Goal: Task Accomplishment & Management: Complete application form

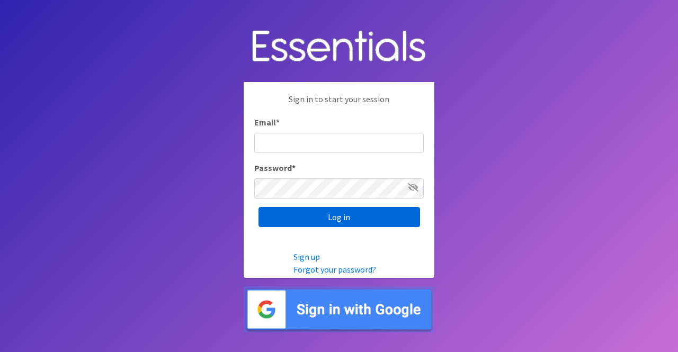
type input "nicole@momshelpingmoms.org"
click at [357, 211] on input "Log in" at bounding box center [338, 217] width 161 height 20
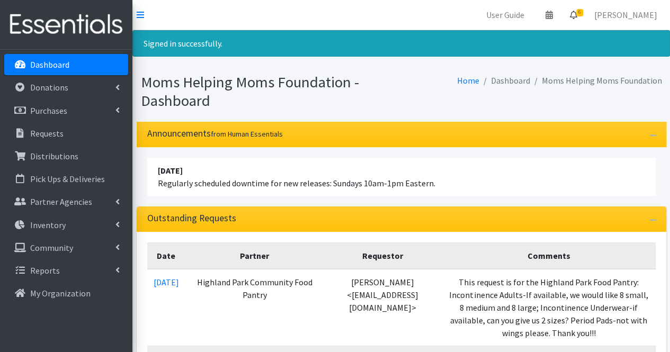
click at [577, 17] on icon at bounding box center [573, 15] width 7 height 8
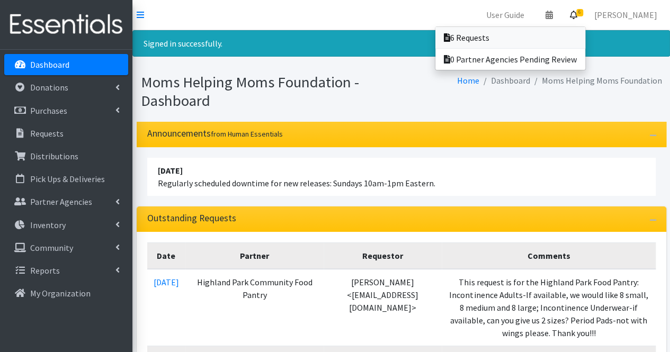
click at [573, 32] on link "6 Requests" at bounding box center [510, 37] width 150 height 21
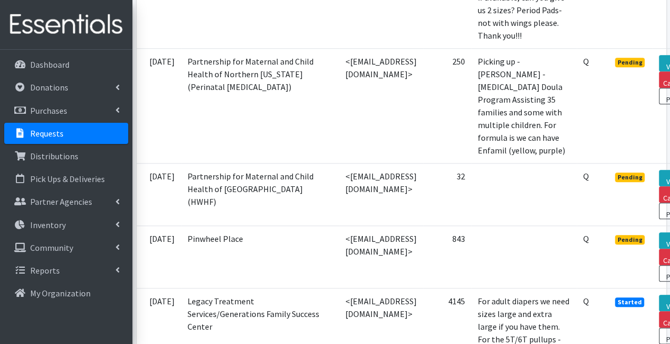
scroll to position [440, 75]
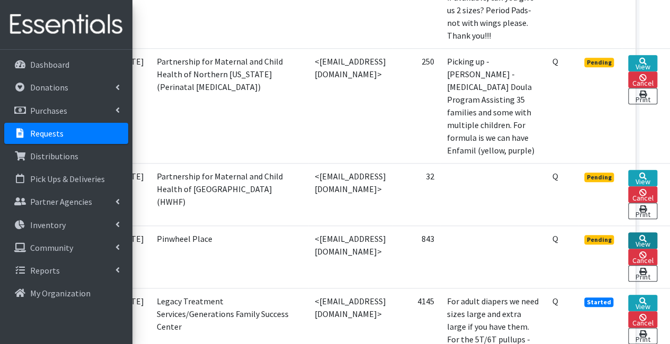
click at [642, 232] on link "View" at bounding box center [642, 240] width 29 height 16
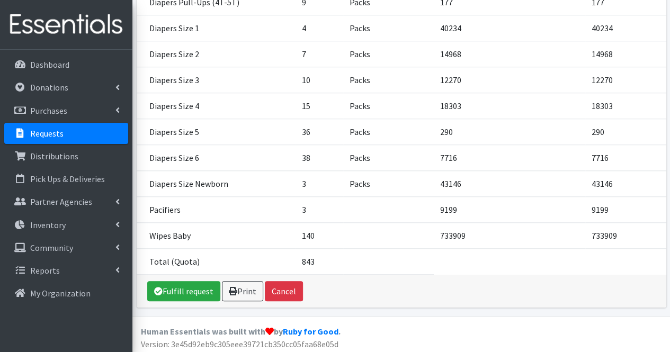
scroll to position [384, 0]
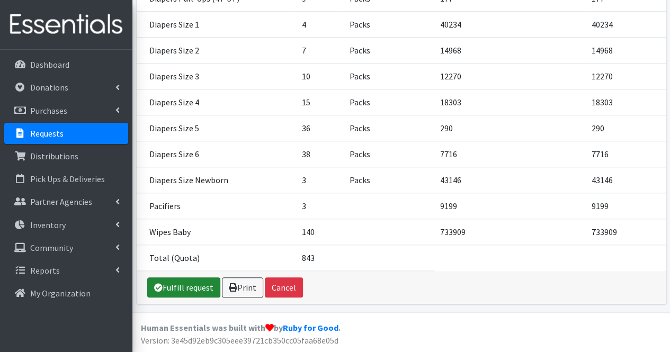
click at [162, 290] on link "Fulfill request" at bounding box center [183, 287] width 73 height 20
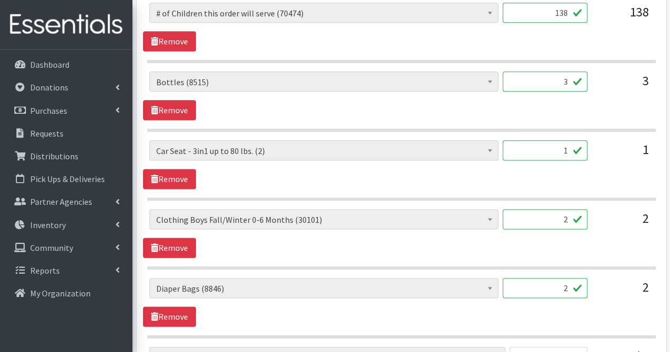
scroll to position [600, 0]
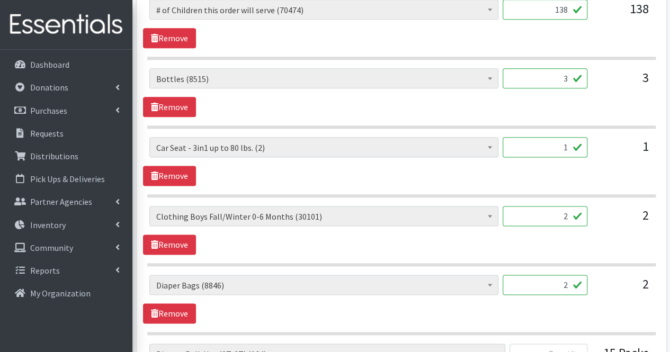
click at [530, 217] on input "2" at bounding box center [544, 216] width 85 height 20
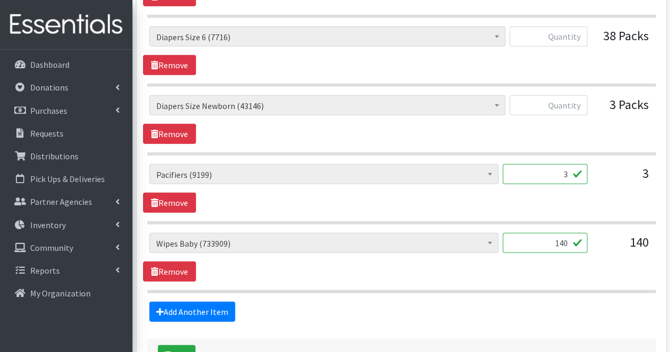
scroll to position [1467, 0]
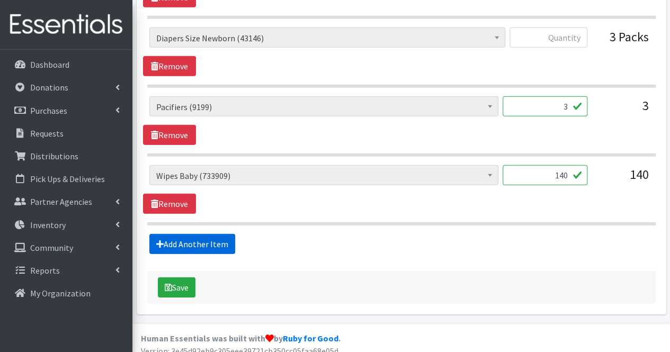
click at [219, 234] on link "Add Another Item" at bounding box center [192, 244] width 86 height 20
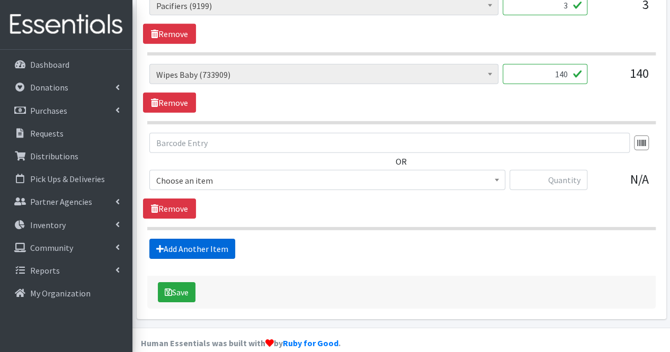
scroll to position [1572, 0]
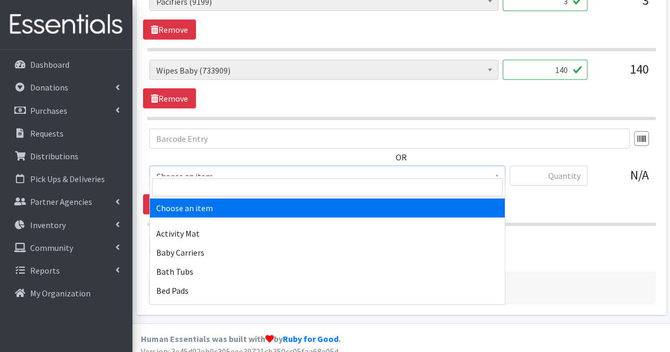
drag, startPoint x: 251, startPoint y: 163, endPoint x: 232, endPoint y: 195, distance: 38.0
click at [232, 195] on input "search" at bounding box center [327, 187] width 350 height 18
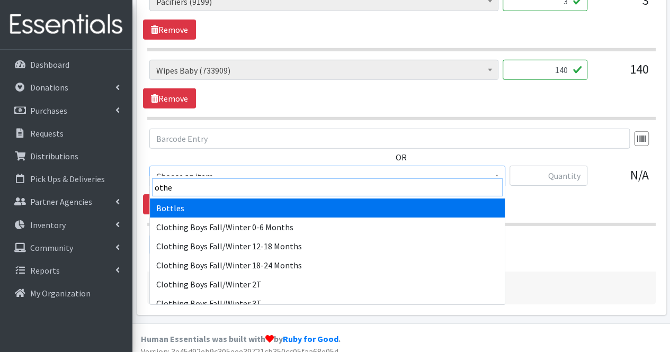
type input "other"
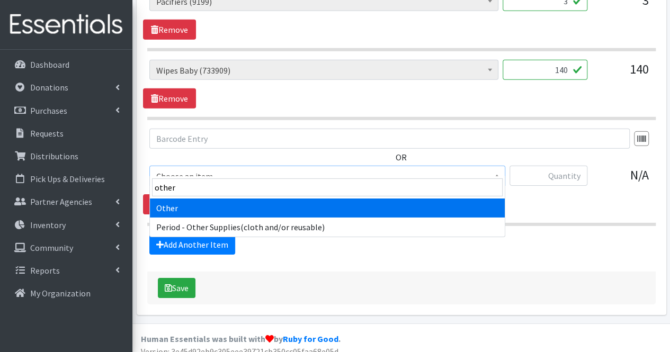
select select "316"
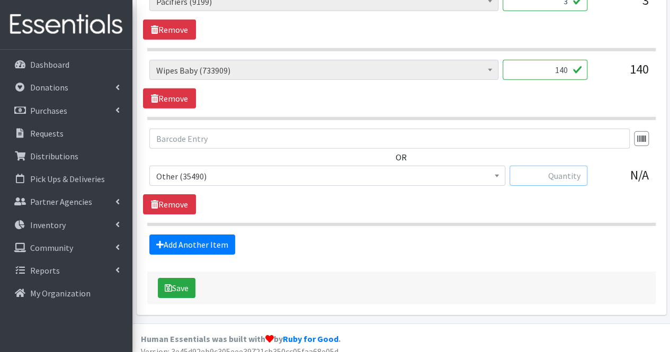
click at [555, 172] on input "text" at bounding box center [548, 176] width 78 height 20
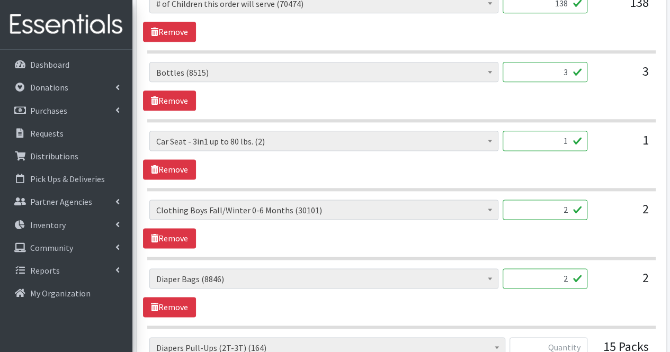
scroll to position [606, 0]
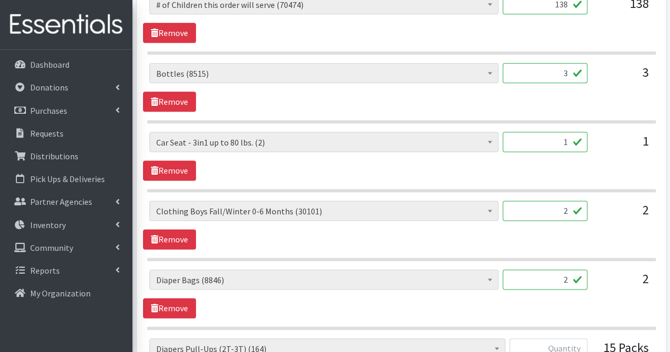
type input "6"
click at [555, 217] on input "2" at bounding box center [544, 211] width 85 height 20
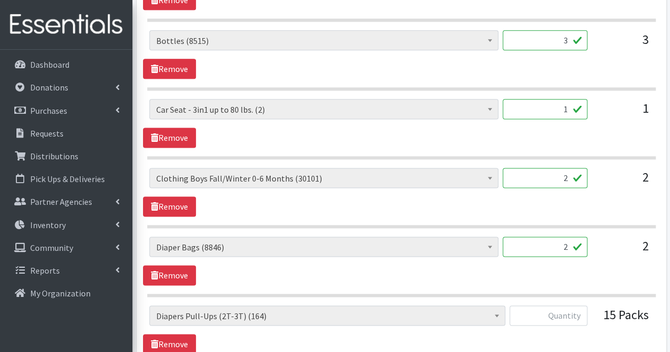
scroll to position [629, 0]
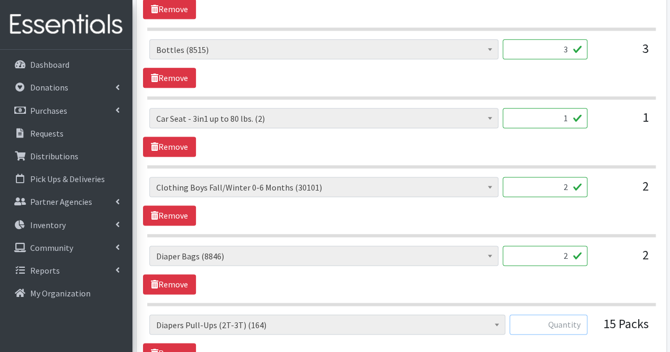
click at [583, 319] on input "text" at bounding box center [548, 324] width 78 height 20
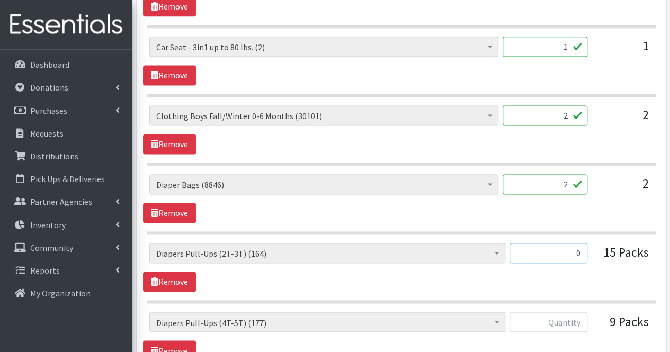
scroll to position [701, 0]
type input "0"
click at [583, 319] on input "text" at bounding box center [548, 321] width 78 height 20
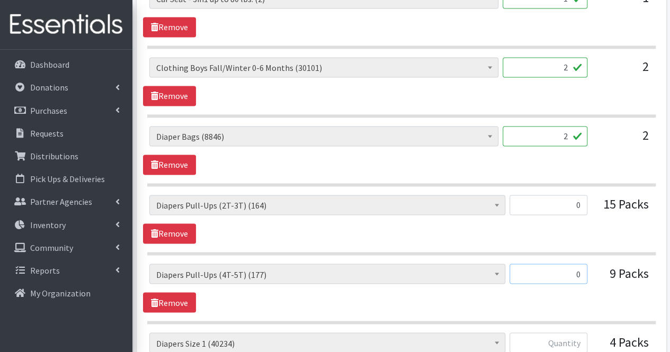
scroll to position [749, 0]
type input "0"
click at [555, 62] on input "2" at bounding box center [544, 68] width 85 height 20
type input "100"
click at [562, 202] on input "0" at bounding box center [548, 205] width 78 height 20
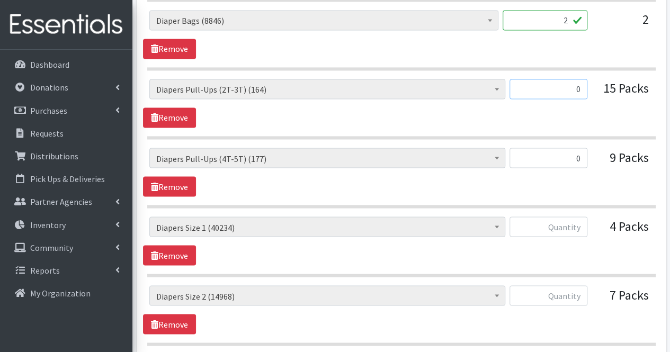
scroll to position [880, 0]
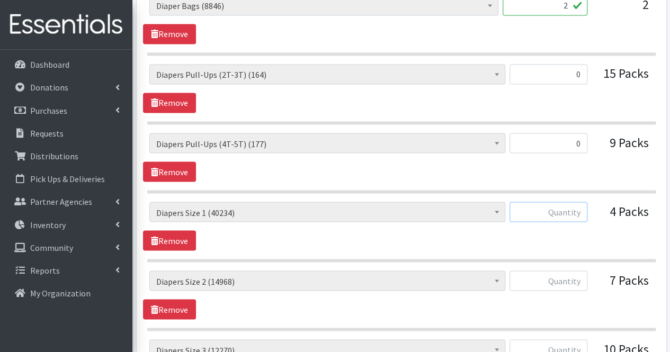
click at [562, 202] on input "text" at bounding box center [548, 212] width 78 height 20
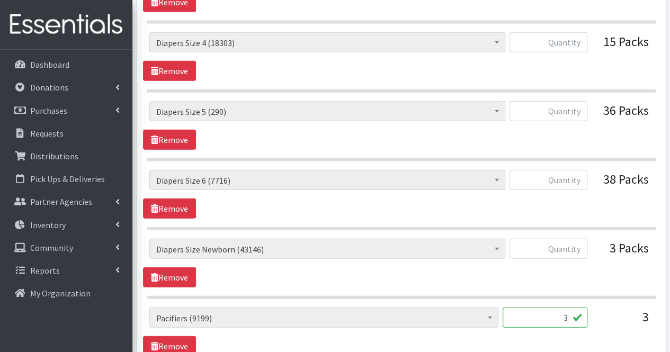
scroll to position [1258, 0]
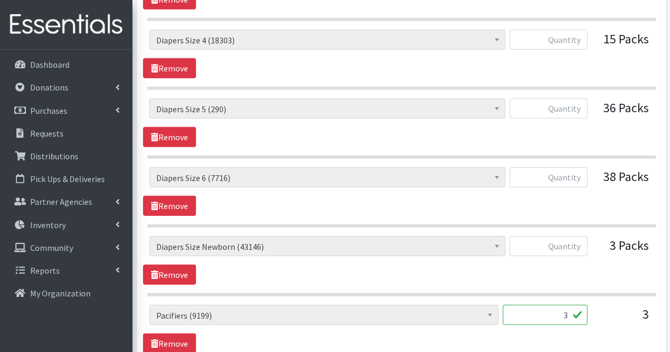
type input "173"
click at [554, 236] on input "text" at bounding box center [548, 246] width 78 height 20
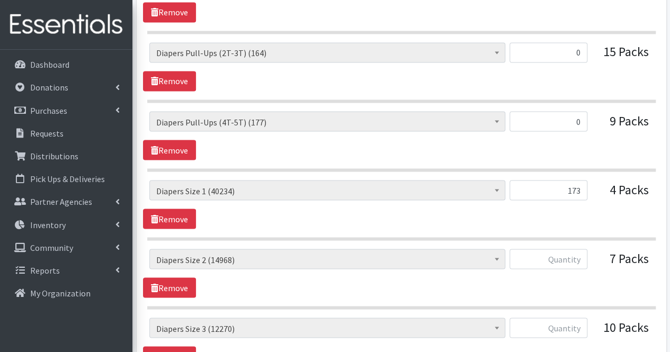
scroll to position [902, 0]
type input "32"
click at [554, 249] on input "text" at bounding box center [548, 259] width 78 height 20
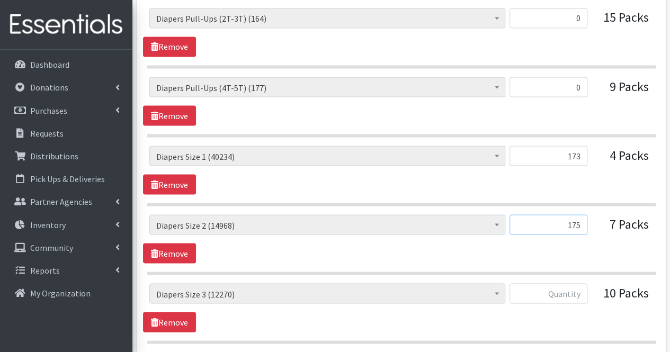
scroll to position [936, 0]
type input "175"
click at [555, 289] on input "text" at bounding box center [548, 293] width 78 height 20
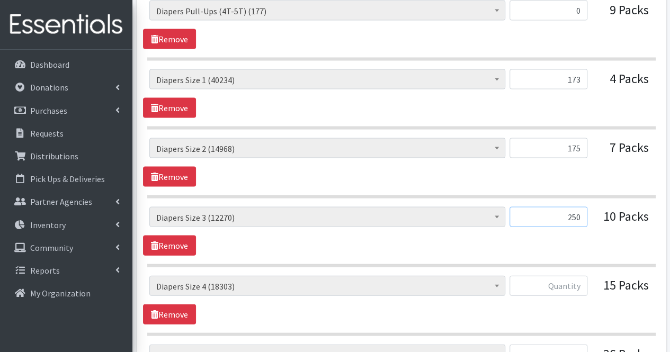
scroll to position [1015, 0]
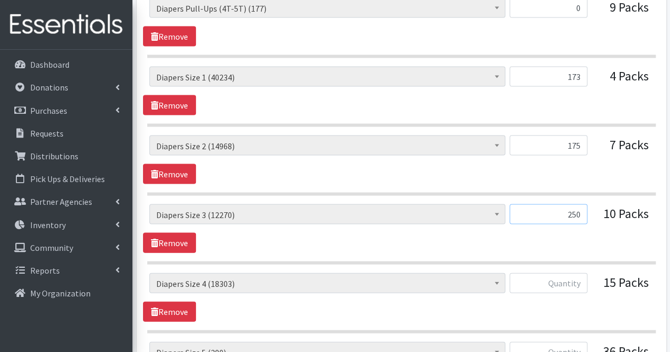
type input "250"
click at [570, 273] on input "text" at bounding box center [548, 283] width 78 height 20
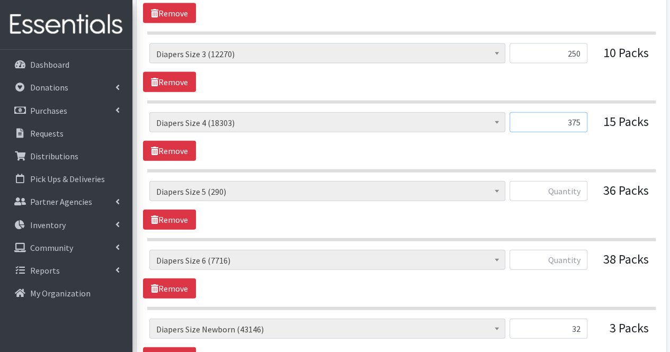
scroll to position [1178, 0]
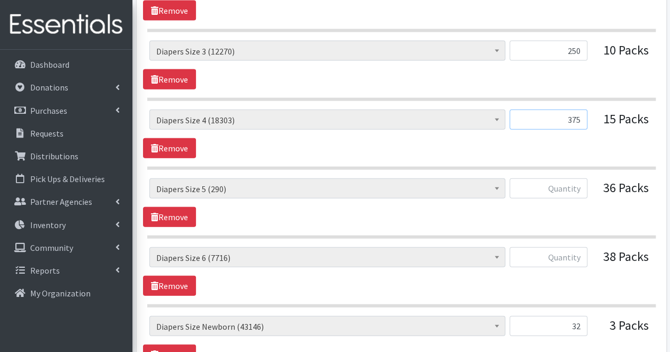
type input "375"
click at [576, 183] on input "text" at bounding box center [548, 188] width 78 height 20
type input "0"
click at [569, 254] on input "text" at bounding box center [548, 257] width 78 height 20
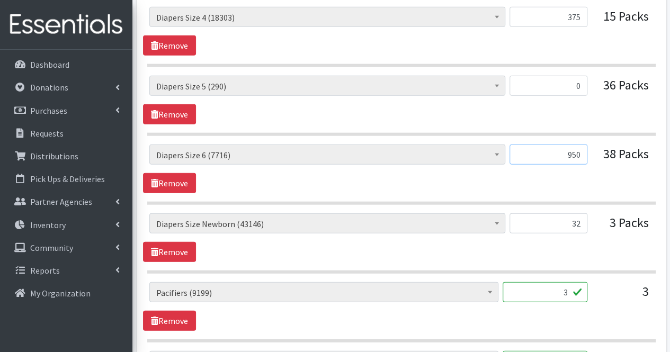
type input "950"
click at [567, 214] on input "32" at bounding box center [548, 223] width 78 height 20
click at [569, 284] on input "3" at bounding box center [544, 292] width 85 height 20
type input "4"
click at [565, 217] on input "32" at bounding box center [548, 223] width 78 height 20
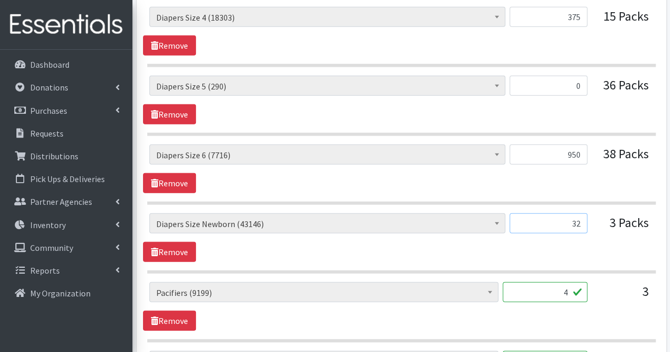
type input "3"
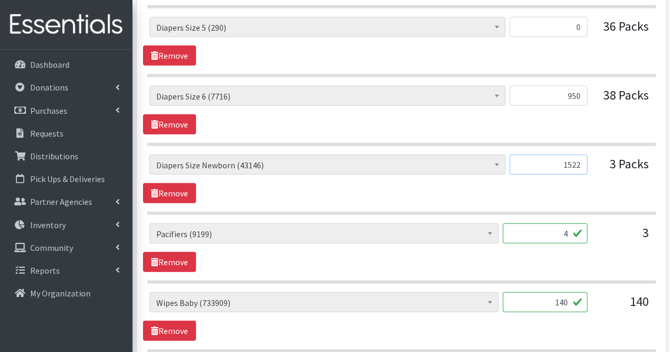
scroll to position [1340, 0]
type input "1522"
click at [561, 223] on input "4" at bounding box center [544, 233] width 85 height 20
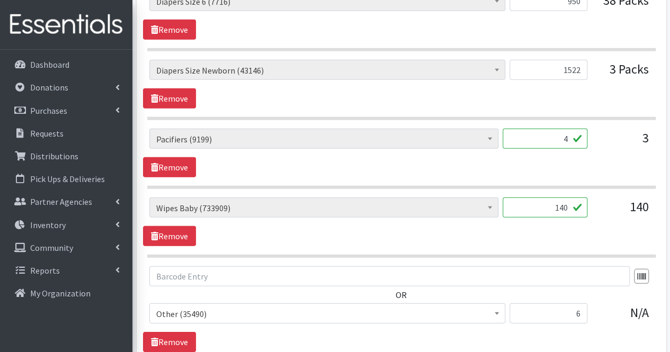
scroll to position [1449, 0]
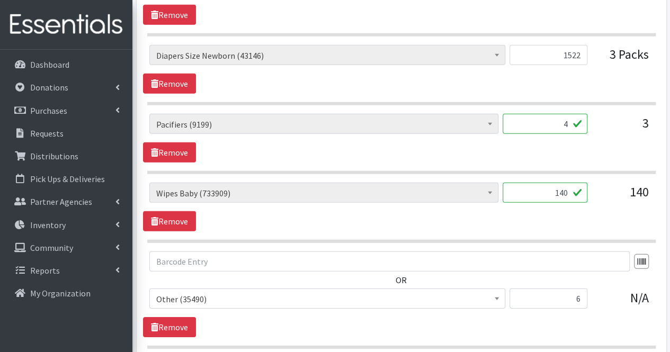
click at [551, 188] on input "140" at bounding box center [544, 193] width 85 height 20
click at [572, 183] on input "140" at bounding box center [544, 193] width 85 height 20
type input "1"
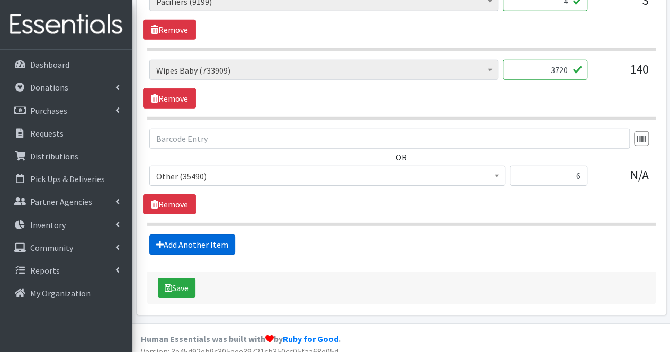
type input "3720"
click at [223, 239] on link "Add Another Item" at bounding box center [192, 245] width 86 height 20
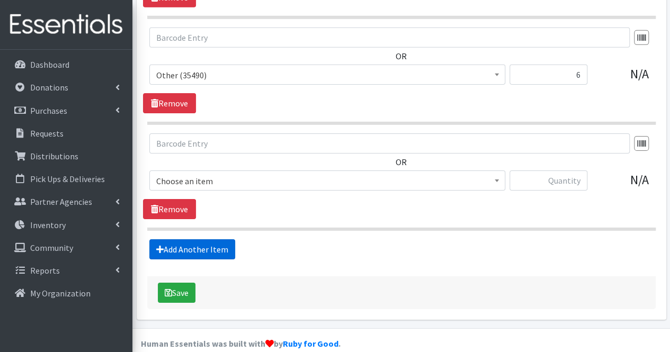
scroll to position [1678, 0]
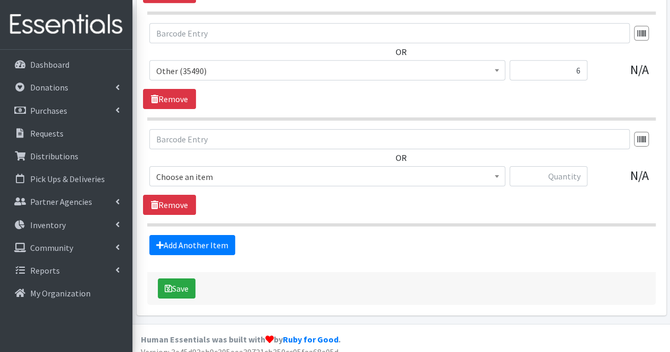
click at [221, 169] on span "Choose an item" at bounding box center [327, 176] width 342 height 15
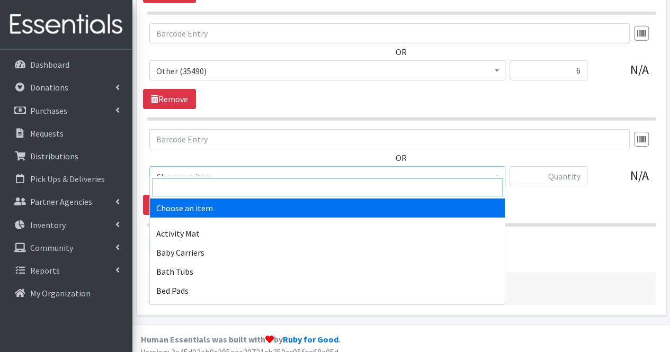
click at [218, 185] on input "search" at bounding box center [327, 187] width 350 height 18
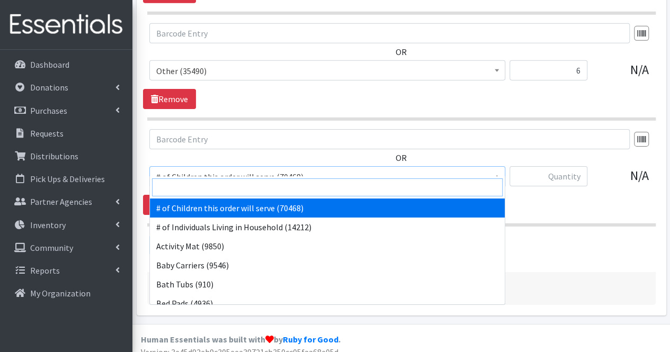
click at [218, 185] on input "search" at bounding box center [327, 187] width 350 height 18
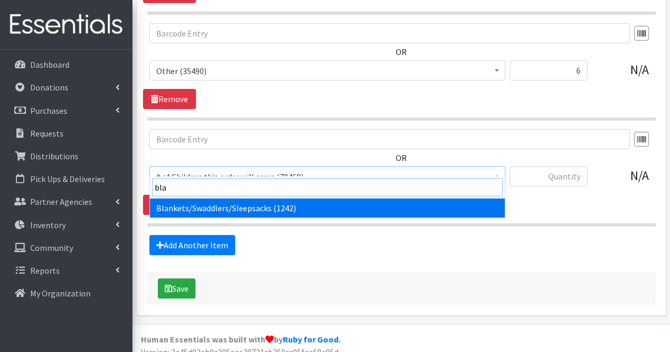
type input "blan"
select select "1933"
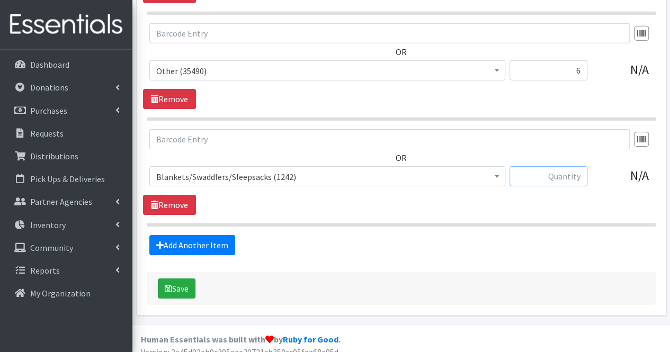
click at [573, 166] on input "text" at bounding box center [548, 176] width 78 height 20
type input "20"
click at [566, 60] on input "6" at bounding box center [548, 70] width 78 height 20
type input "16"
click at [218, 235] on link "Add Another Item" at bounding box center [192, 245] width 86 height 20
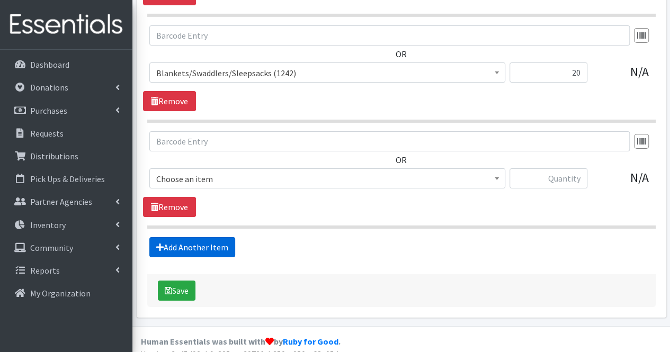
scroll to position [1783, 0]
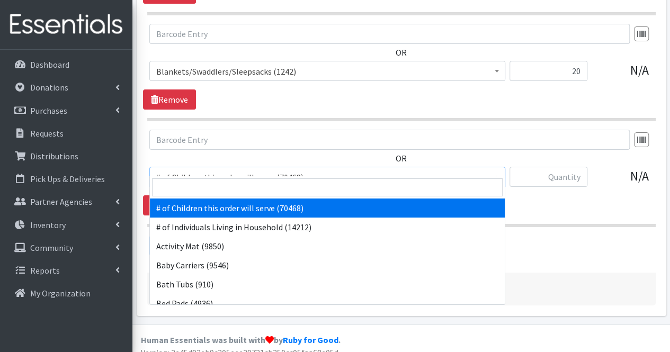
click at [194, 170] on span "# of Children this order will serve (70468)" at bounding box center [327, 177] width 342 height 15
click at [191, 193] on input "search" at bounding box center [327, 187] width 350 height 18
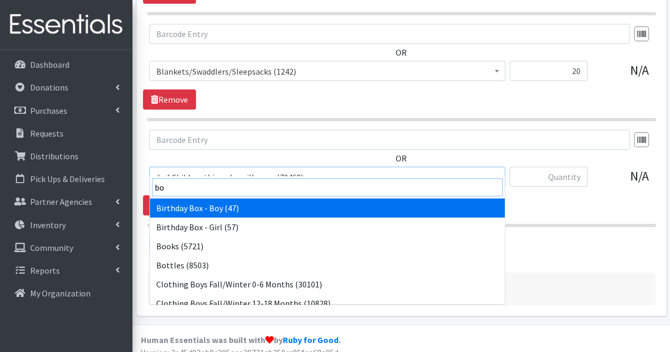
type input "boo"
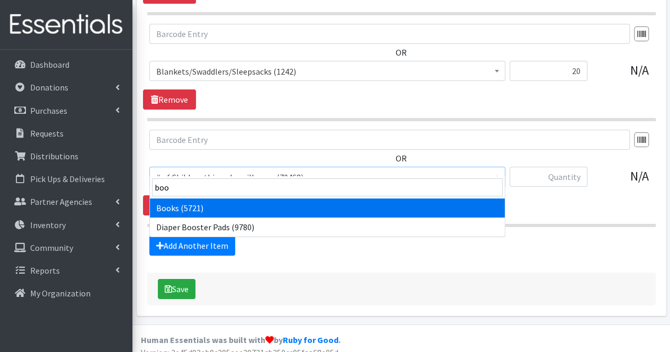
select select "1947"
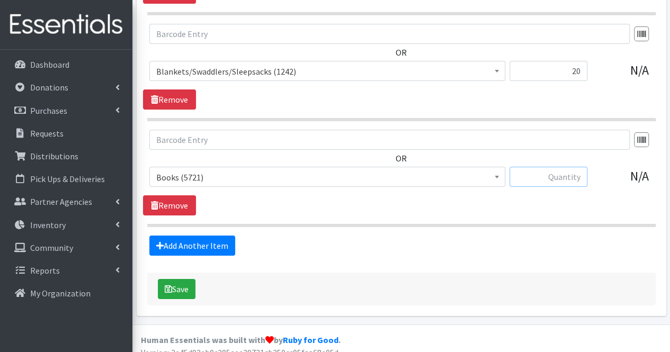
click at [579, 170] on input "text" at bounding box center [548, 177] width 78 height 20
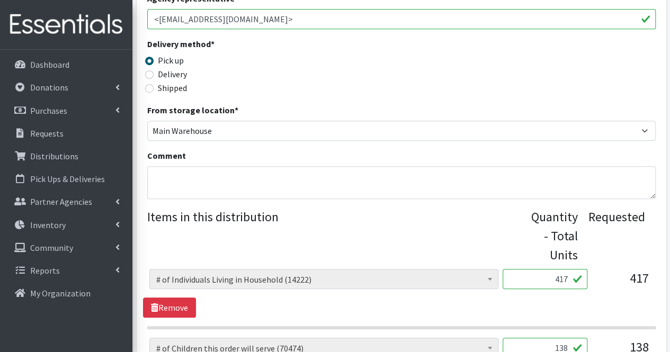
scroll to position [258, 0]
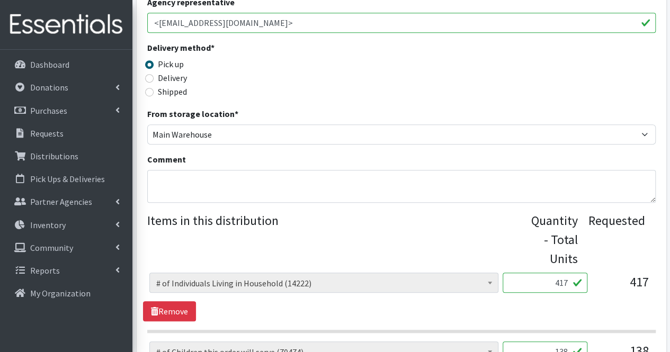
type input "45"
click at [322, 188] on textarea "Comment" at bounding box center [401, 186] width 508 height 33
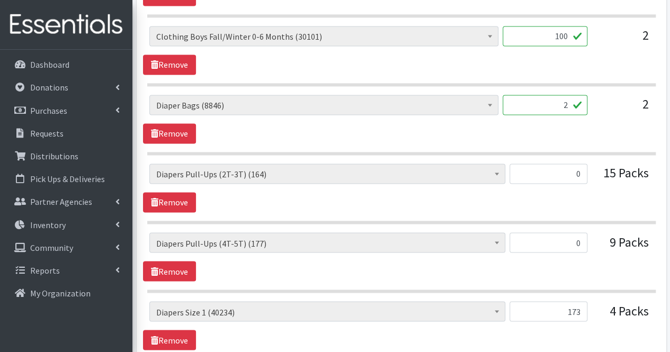
scroll to position [785, 0]
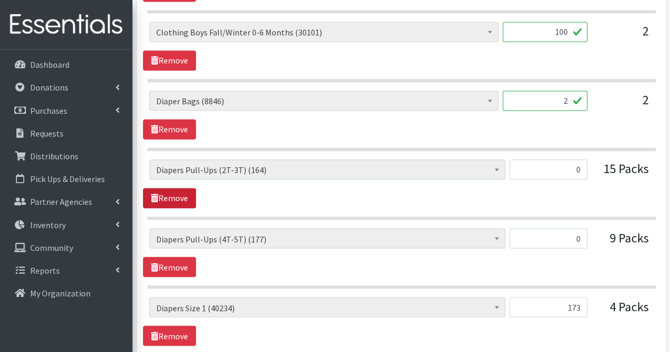
type textarea "Moms, Thank you for your partnership. Due to quantities available, your order c…"
click at [182, 195] on link "Remove" at bounding box center [169, 198] width 53 height 20
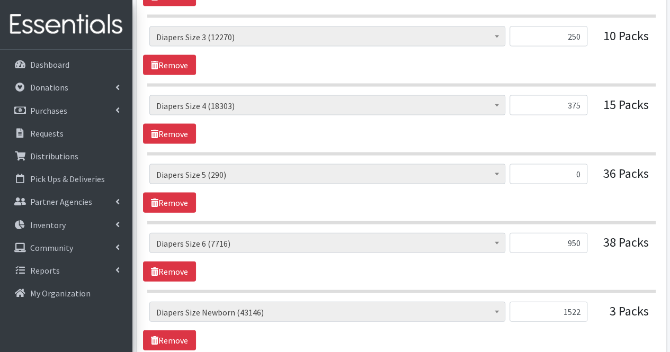
scroll to position [1056, 0]
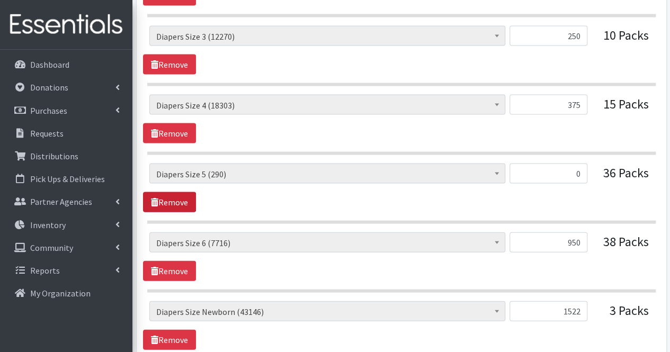
click at [179, 201] on link "Remove" at bounding box center [169, 202] width 53 height 20
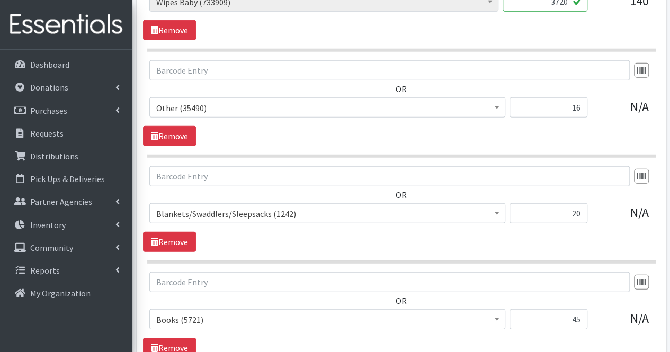
scroll to position [1578, 0]
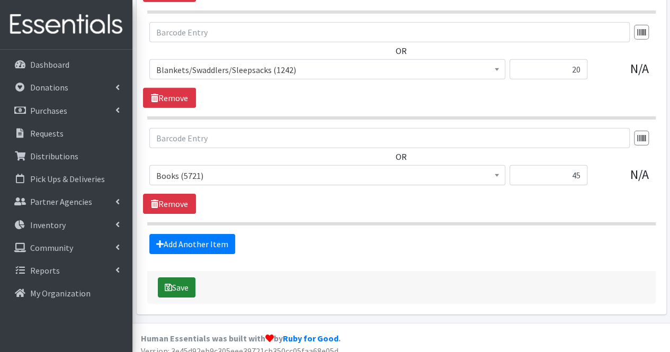
click at [183, 281] on button "Save" at bounding box center [177, 287] width 38 height 20
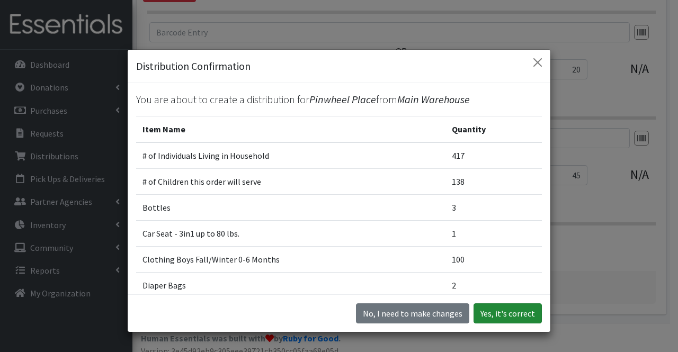
click at [515, 317] on button "Yes, it's correct" at bounding box center [507, 313] width 68 height 20
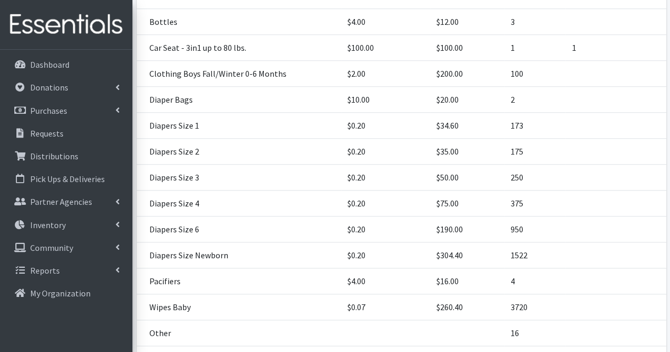
scroll to position [502, 0]
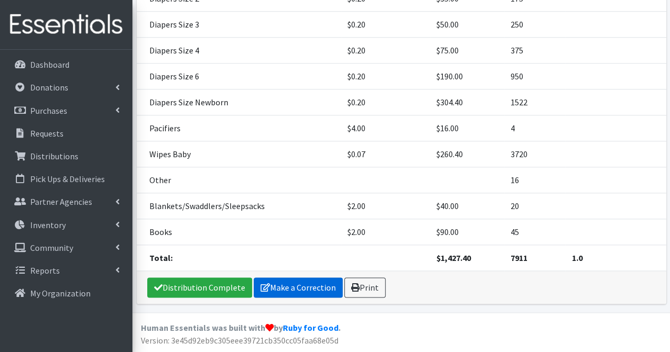
click at [277, 292] on link "Make a Correction" at bounding box center [298, 287] width 89 height 20
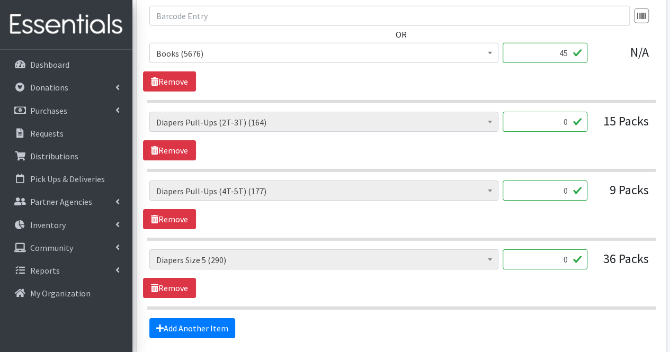
scroll to position [1748, 0]
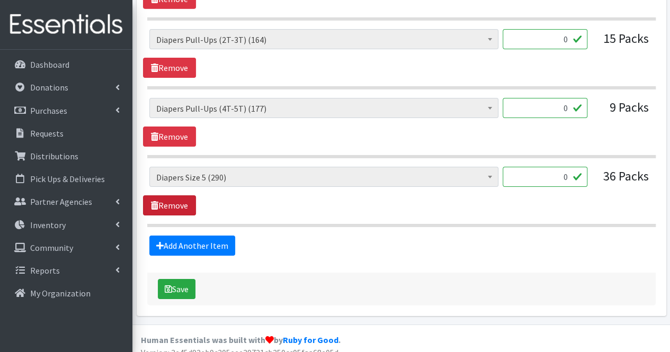
click at [183, 195] on link "Remove" at bounding box center [169, 205] width 53 height 20
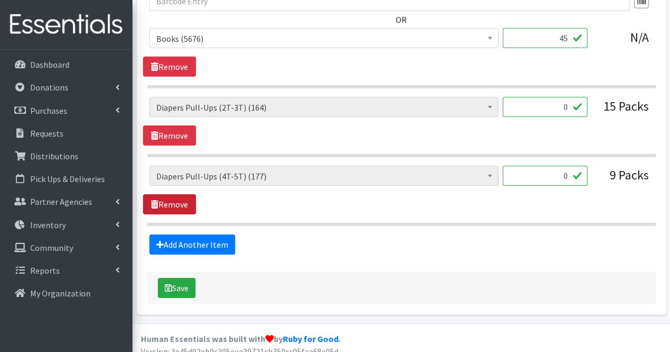
click at [183, 194] on link "Remove" at bounding box center [169, 204] width 53 height 20
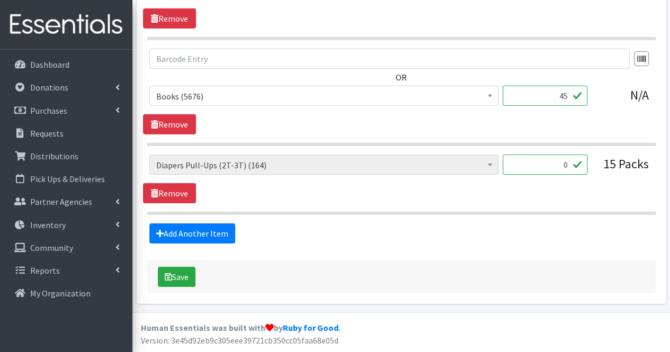
scroll to position [1611, 0]
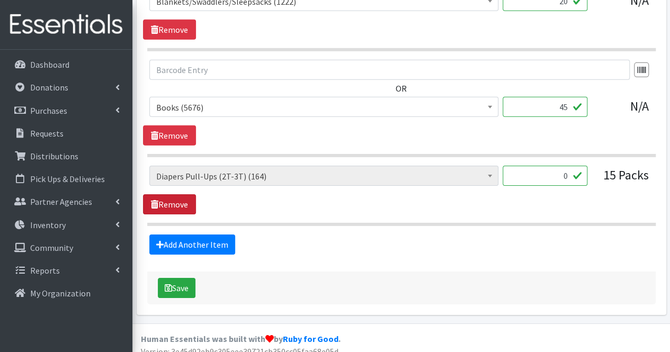
click at [183, 194] on link "Remove" at bounding box center [169, 204] width 53 height 20
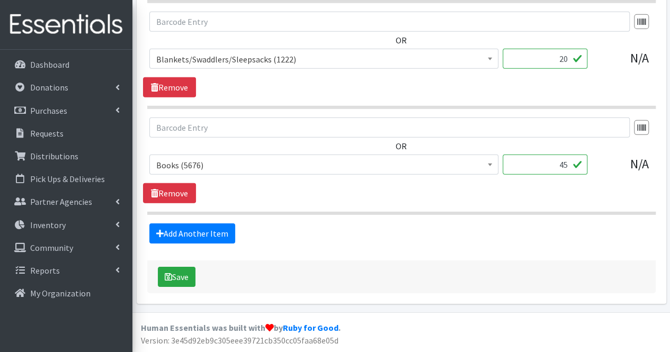
scroll to position [1544, 0]
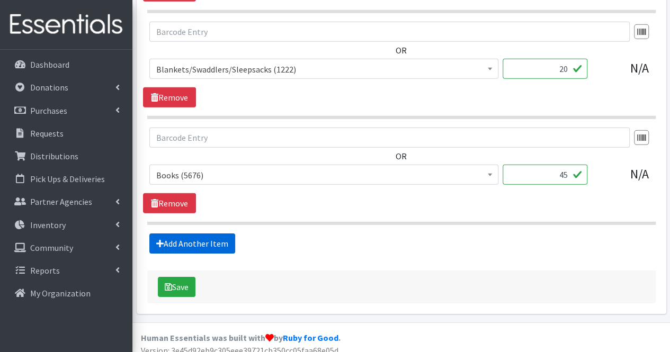
click at [185, 240] on link "Add Another Item" at bounding box center [192, 243] width 86 height 20
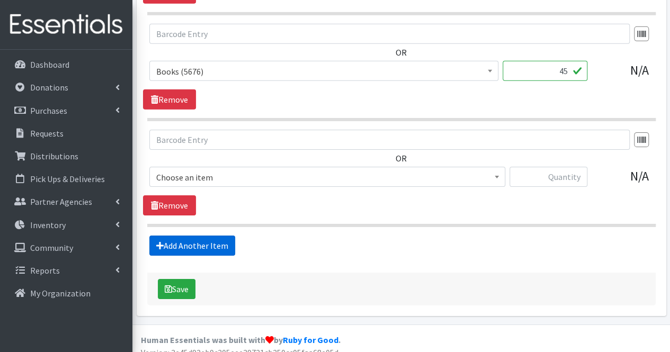
scroll to position [1648, 0]
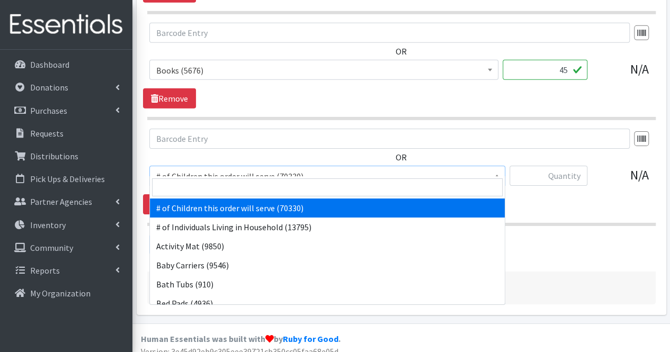
click at [209, 170] on span "# of Children this order will serve (70330)" at bounding box center [327, 176] width 342 height 15
click at [203, 184] on input "search" at bounding box center [327, 187] width 350 height 18
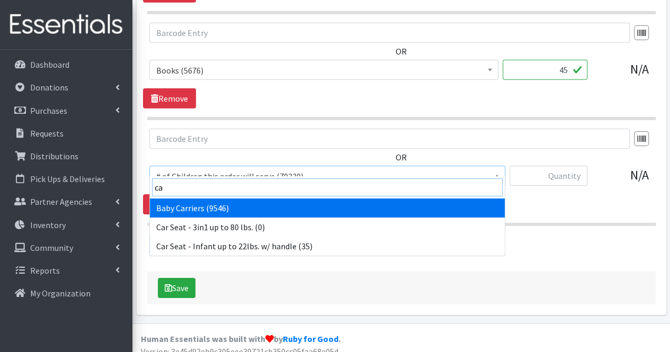
type input "c"
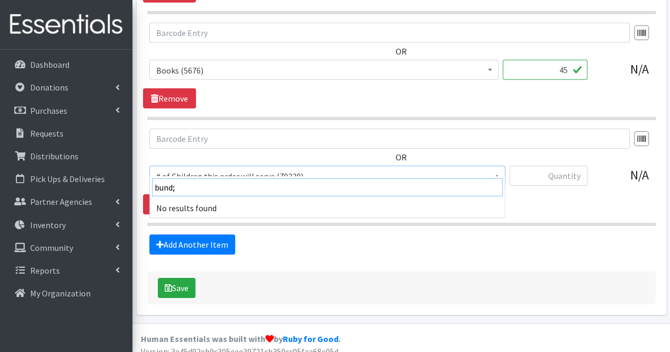
type input "bund"
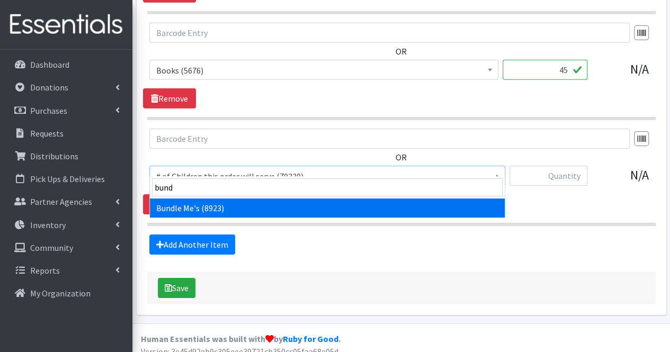
select select "1938"
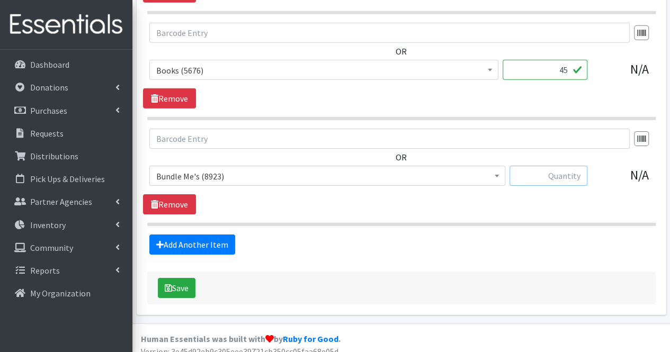
click at [562, 171] on input "text" at bounding box center [548, 176] width 78 height 20
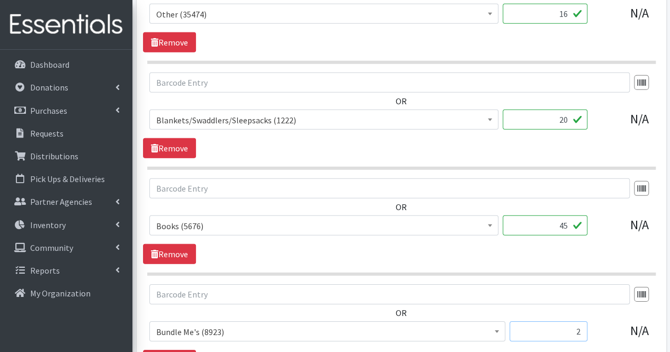
scroll to position [1395, 0]
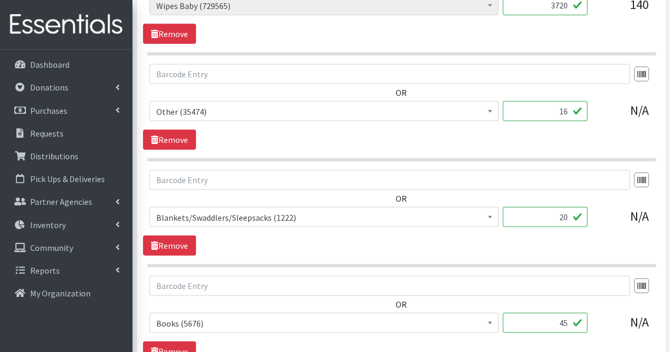
type input "2"
click at [570, 104] on input "16" at bounding box center [544, 111] width 85 height 20
type input "1"
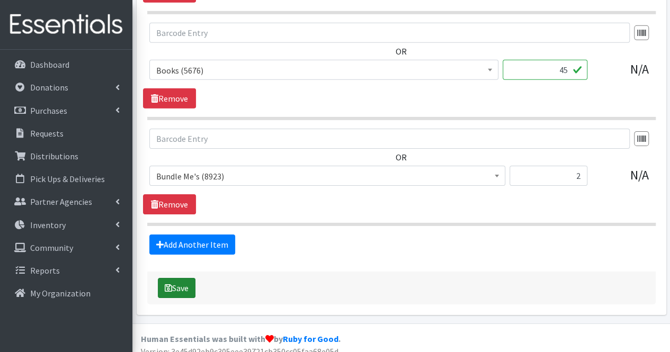
type input "22"
click at [179, 284] on button "Save" at bounding box center [177, 288] width 38 height 20
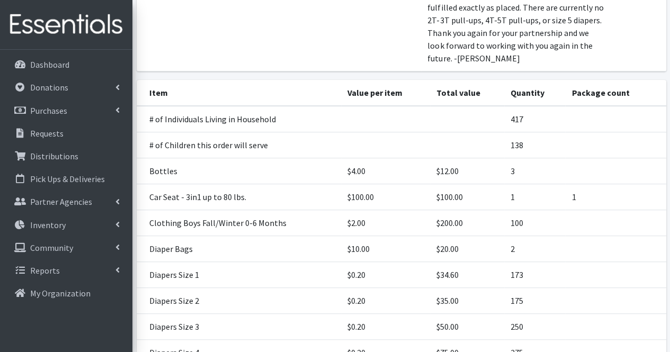
scroll to position [156, 0]
click at [96, 161] on link "Distributions" at bounding box center [66, 156] width 124 height 21
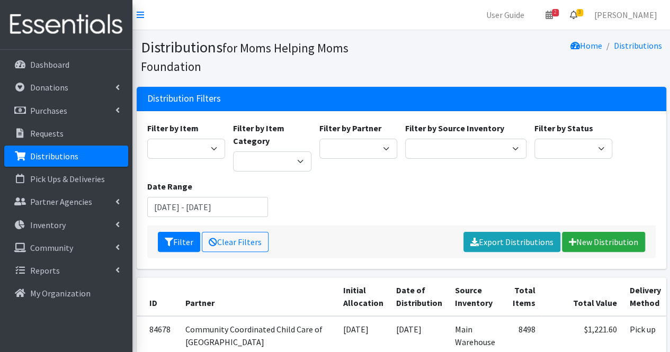
click at [577, 16] on icon at bounding box center [573, 15] width 7 height 8
click at [567, 30] on link "3 Requests" at bounding box center [510, 37] width 150 height 21
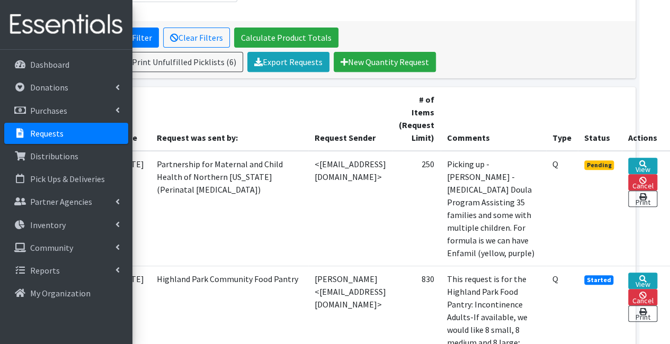
scroll to position [184, 73]
click at [646, 161] on icon at bounding box center [642, 163] width 7 height 7
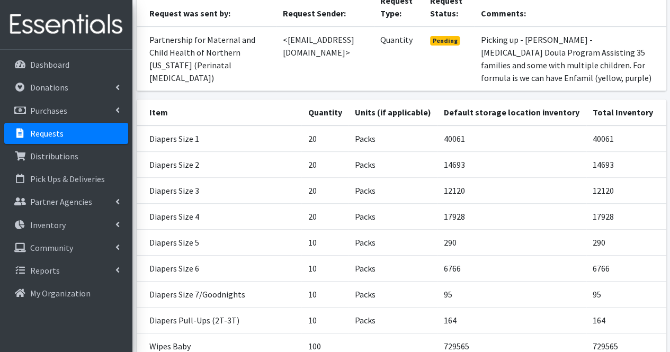
scroll to position [330, 0]
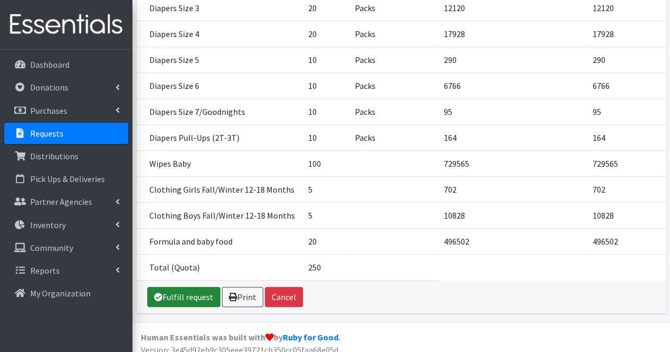
click at [186, 291] on link "Fulfill request" at bounding box center [183, 297] width 73 height 20
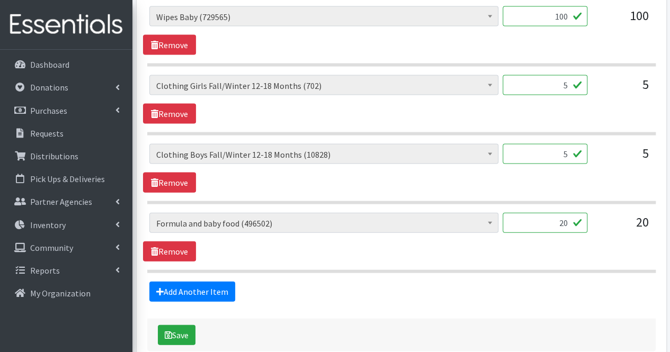
scroll to position [1106, 0]
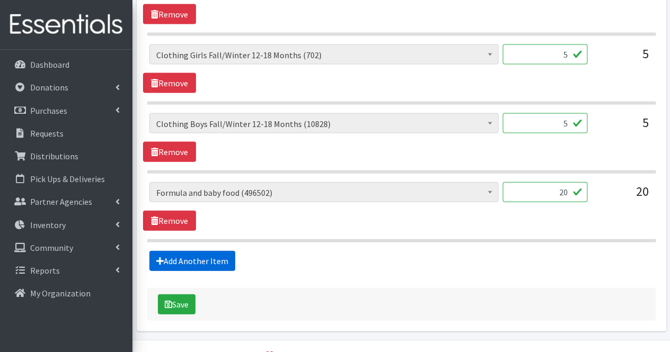
click at [217, 258] on link "Add Another Item" at bounding box center [192, 261] width 86 height 20
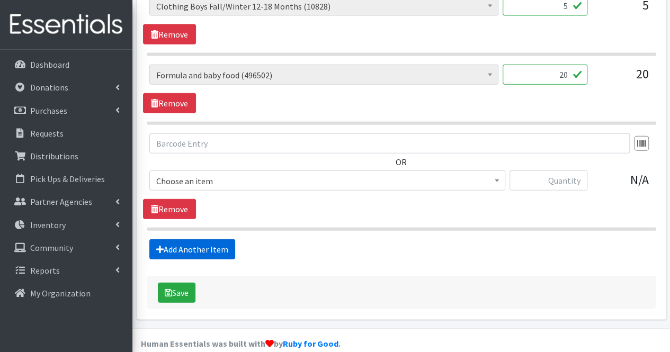
scroll to position [1231, 0]
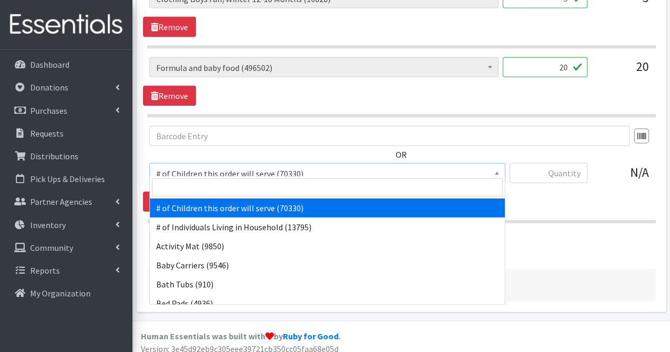
click at [220, 170] on span "# of Children this order will serve (70330)" at bounding box center [327, 173] width 342 height 15
click at [218, 185] on input "search" at bounding box center [327, 187] width 350 height 18
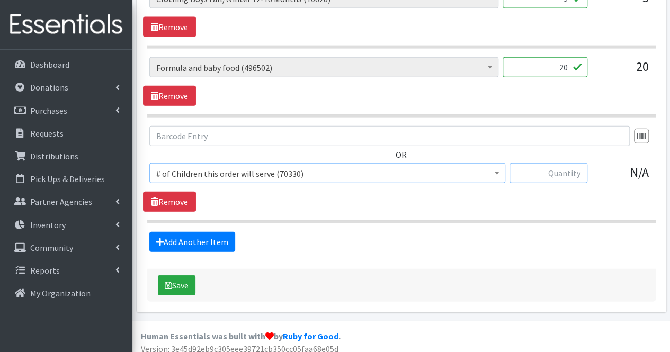
click at [547, 167] on input "text" at bounding box center [548, 173] width 78 height 20
type input "70"
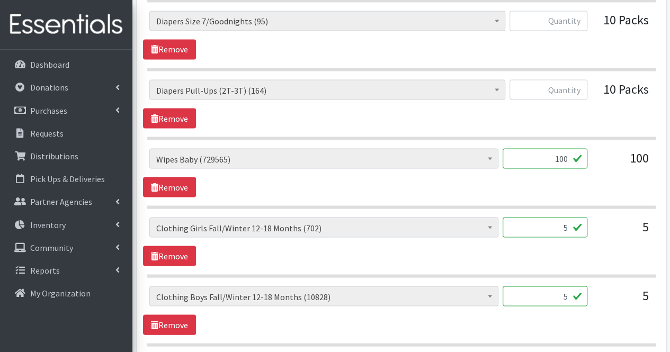
scroll to position [938, 0]
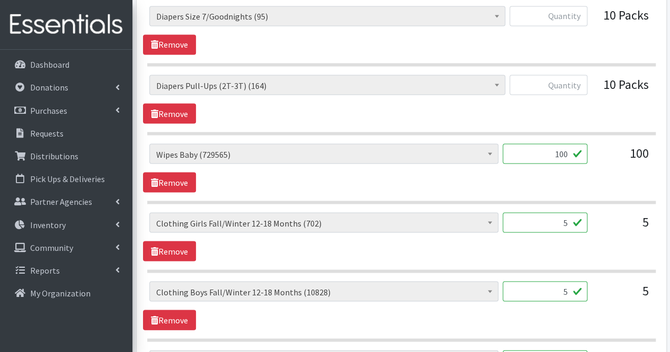
click at [570, 220] on input "5" at bounding box center [544, 222] width 85 height 20
type input "240"
click at [569, 284] on input "5" at bounding box center [544, 291] width 85 height 20
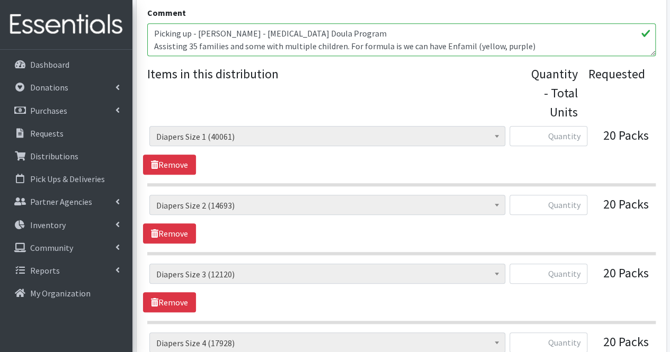
scroll to position [406, 0]
type input "240"
click at [580, 132] on input "text" at bounding box center [548, 135] width 78 height 20
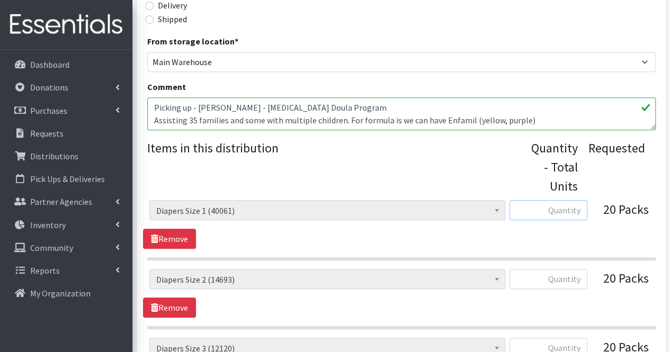
scroll to position [332, 0]
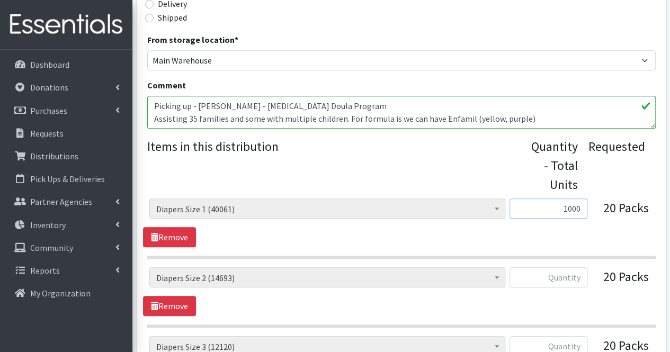
type input "1000"
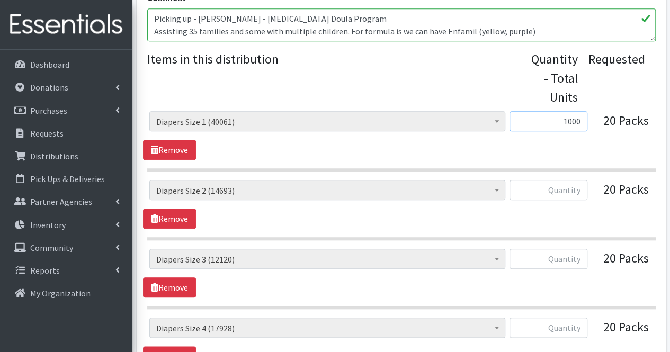
scroll to position [420, 0]
click at [585, 193] on input "text" at bounding box center [548, 189] width 78 height 20
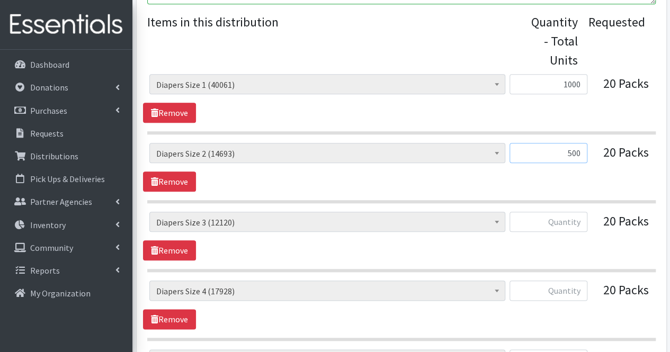
scroll to position [457, 0]
type input "500"
click at [576, 215] on input "text" at bounding box center [548, 221] width 78 height 20
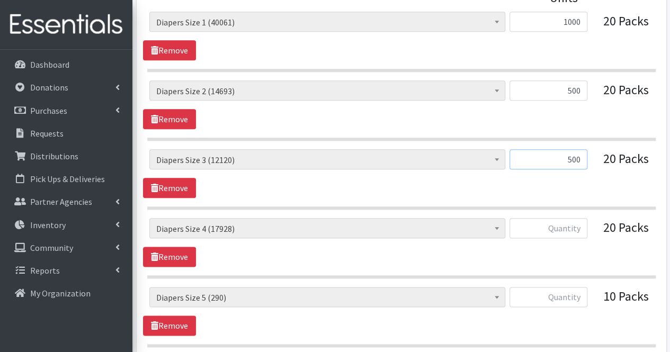
scroll to position [520, 0]
type input "500"
click at [575, 226] on input "text" at bounding box center [548, 228] width 78 height 20
type input "1000"
click at [575, 291] on input "text" at bounding box center [548, 296] width 78 height 20
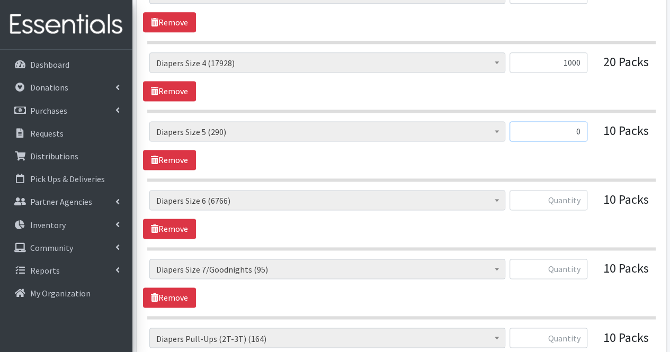
scroll to position [689, 0]
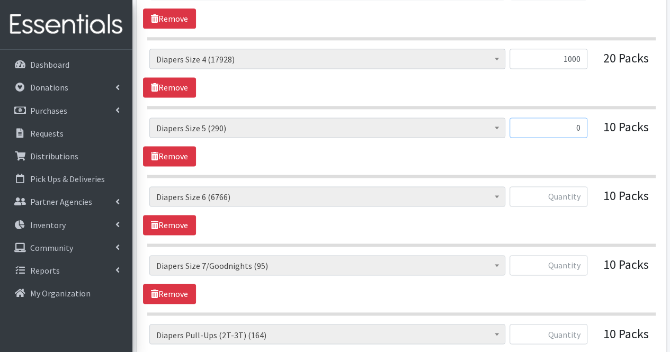
type input "0"
click at [570, 194] on input "text" at bounding box center [548, 196] width 78 height 20
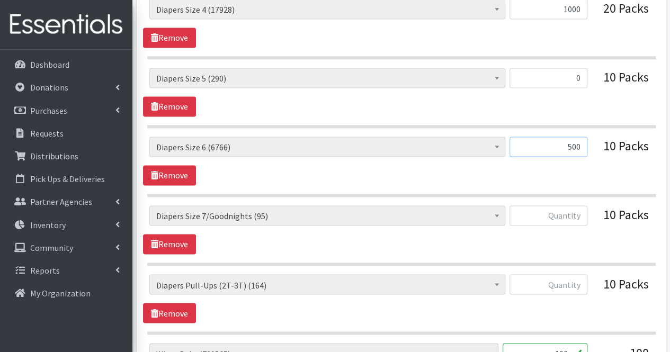
scroll to position [739, 0]
type input "500"
click at [571, 213] on input "text" at bounding box center [548, 215] width 78 height 20
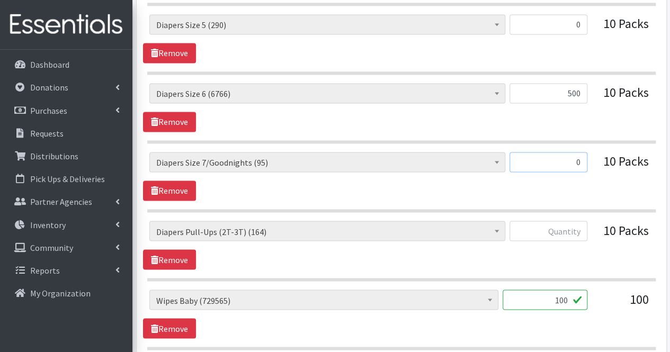
scroll to position [792, 0]
type input "0"
click at [575, 224] on input "text" at bounding box center [548, 230] width 78 height 20
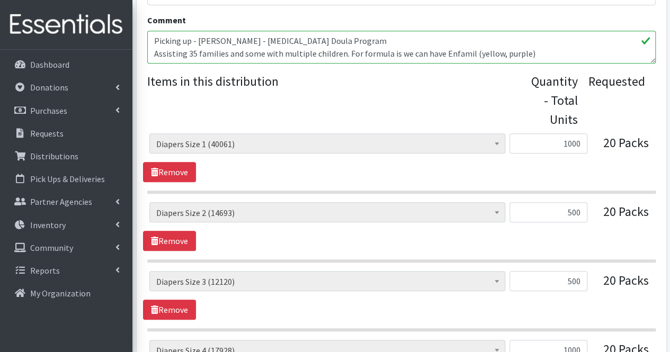
scroll to position [393, 0]
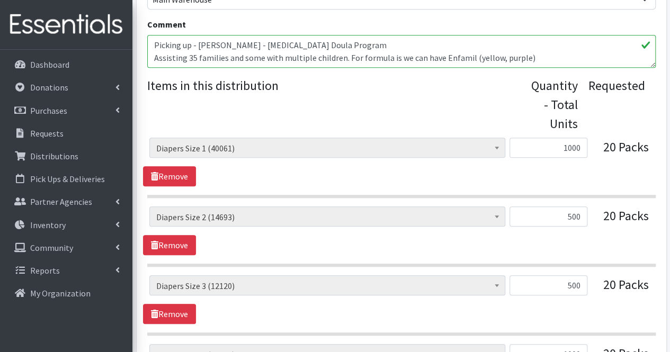
type input "0"
click at [575, 224] on input "500" at bounding box center [548, 216] width 78 height 20
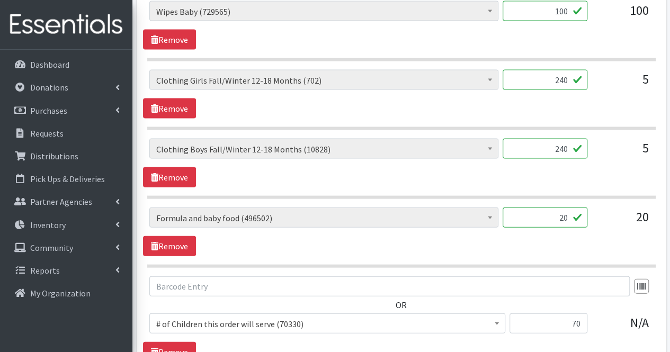
scroll to position [1083, 0]
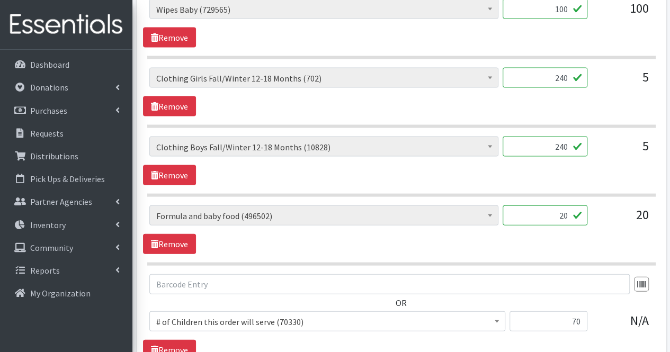
click at [566, 210] on input "20" at bounding box center [544, 215] width 85 height 20
type input "2"
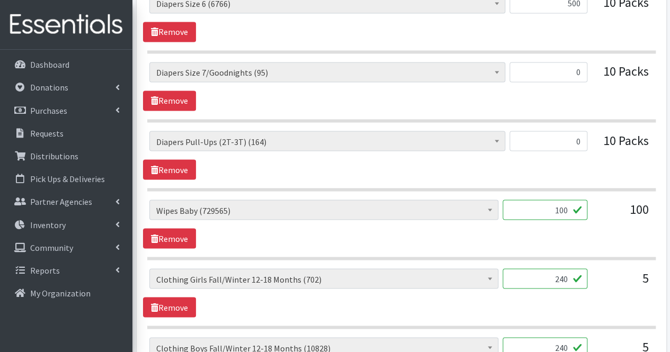
scroll to position [901, 0]
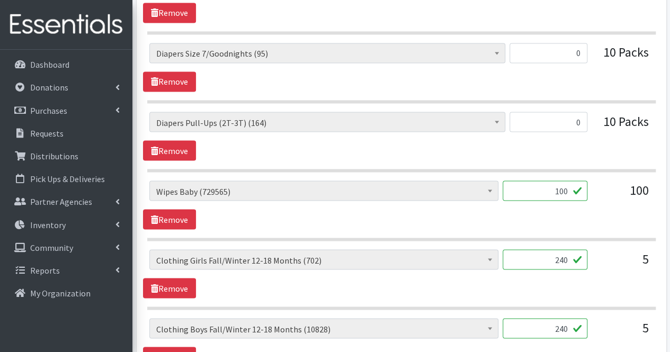
type input "6"
click at [552, 186] on input "100" at bounding box center [544, 191] width 85 height 20
type input "1"
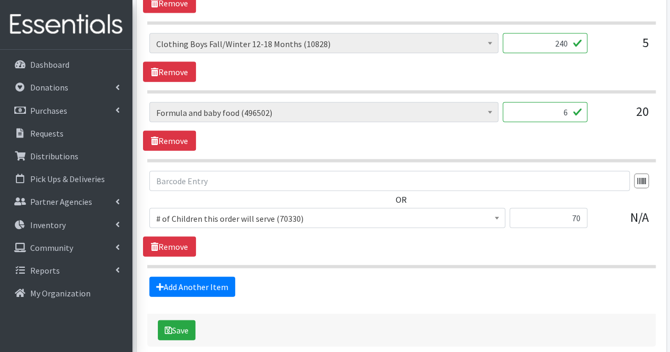
scroll to position [1185, 0]
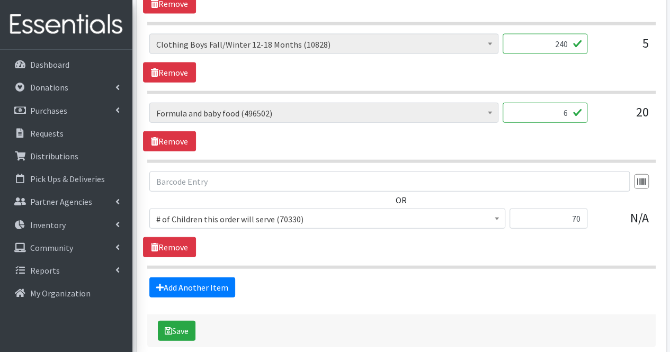
type input "2372"
click at [580, 210] on input "70" at bounding box center [548, 219] width 78 height 20
type input "7"
type input "42"
click at [169, 285] on link "Add Another Item" at bounding box center [192, 287] width 86 height 20
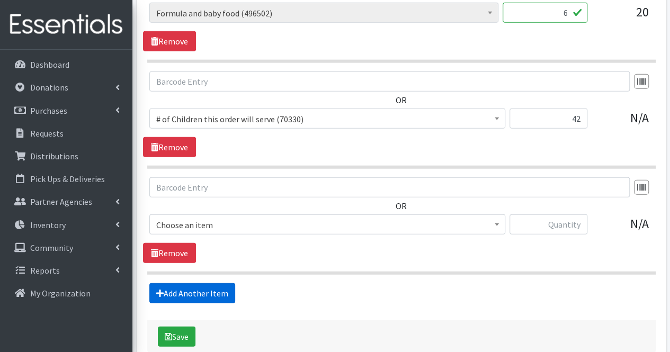
scroll to position [1336, 0]
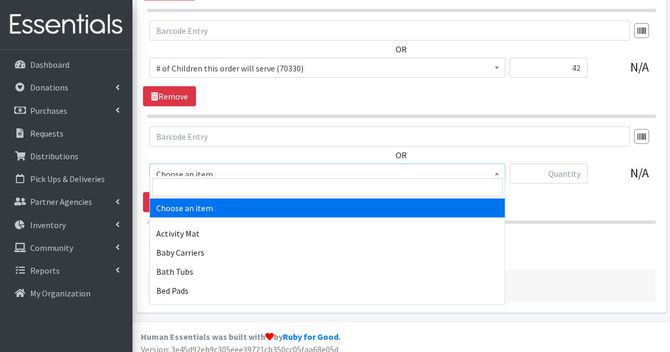
click at [237, 171] on span "Choose an item" at bounding box center [327, 174] width 342 height 15
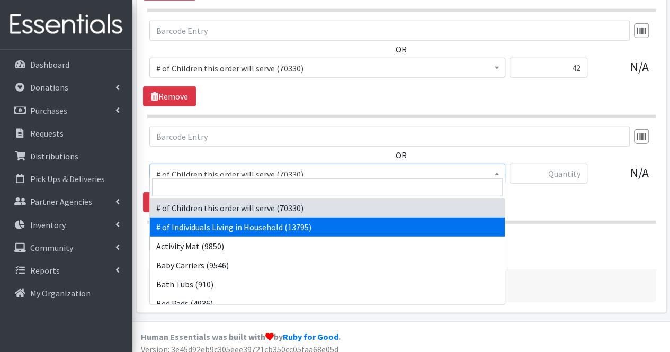
select select "6076"
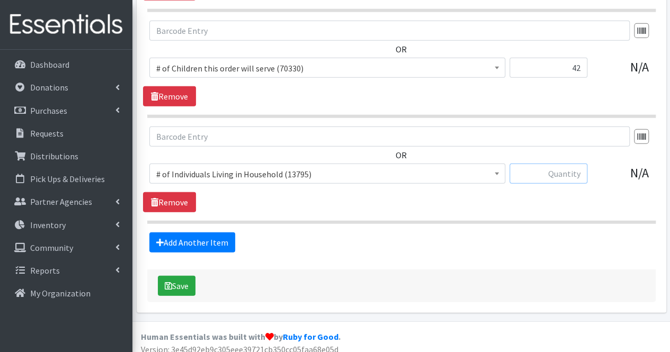
click at [555, 169] on input "text" at bounding box center [548, 174] width 78 height 20
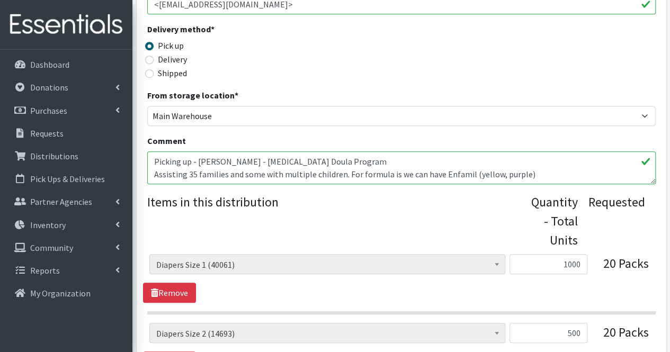
scroll to position [276, 0]
type input "115"
click at [555, 175] on textarea "Picking up - [PERSON_NAME] - [MEDICAL_DATA] Doula Program Assisting 35 families…" at bounding box center [401, 168] width 508 height 33
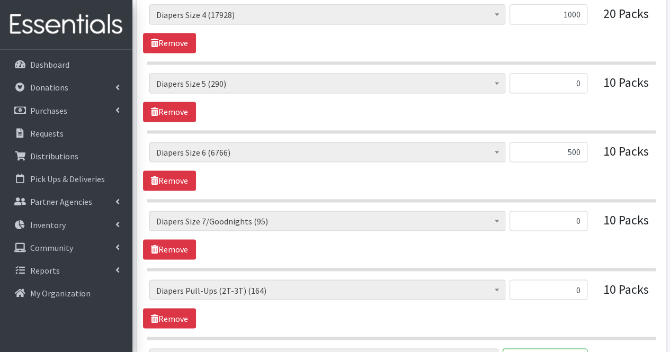
scroll to position [740, 0]
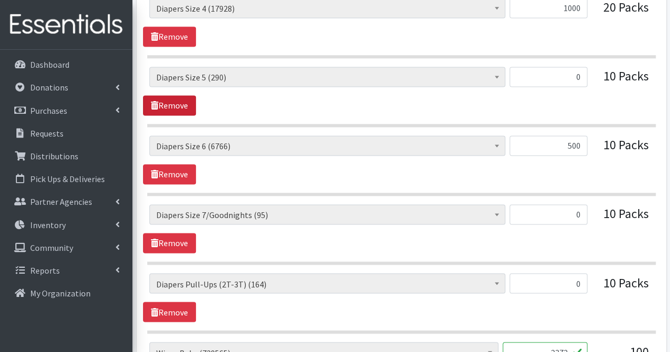
type textarea "Picking up - [PERSON_NAME] - [MEDICAL_DATA] Doula Program Assisting 35 families…"
click at [186, 105] on link "Remove" at bounding box center [169, 105] width 53 height 20
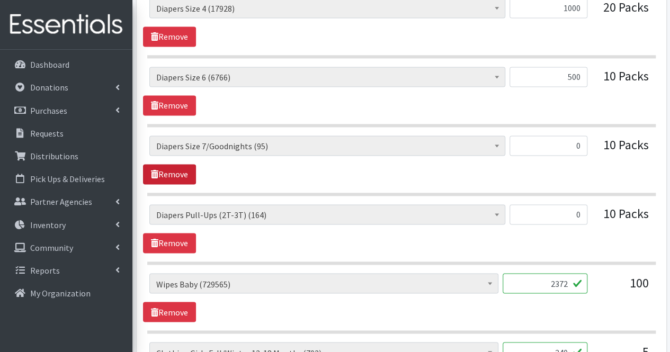
click at [192, 165] on link "Remove" at bounding box center [169, 174] width 53 height 20
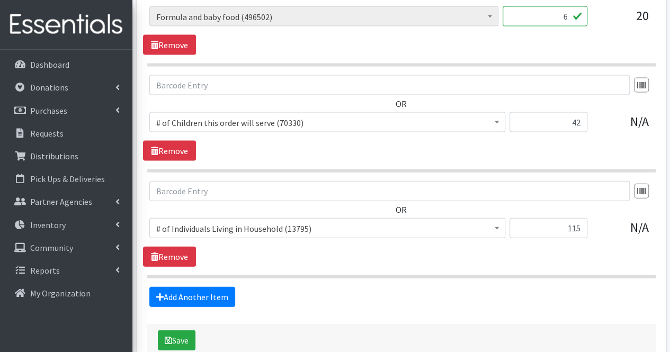
scroll to position [1131, 0]
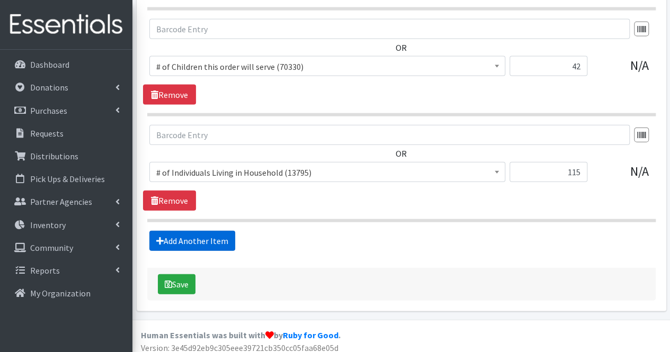
click at [210, 241] on link "Add Another Item" at bounding box center [192, 241] width 86 height 20
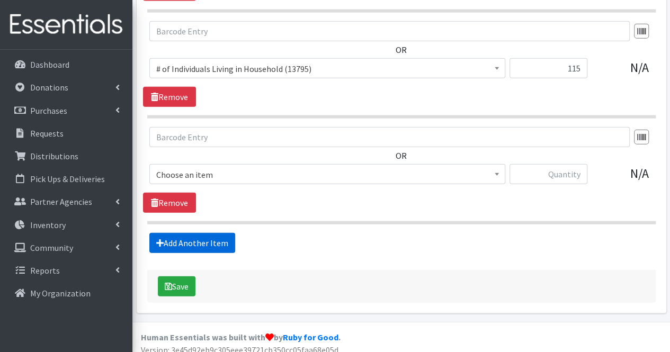
scroll to position [1237, 0]
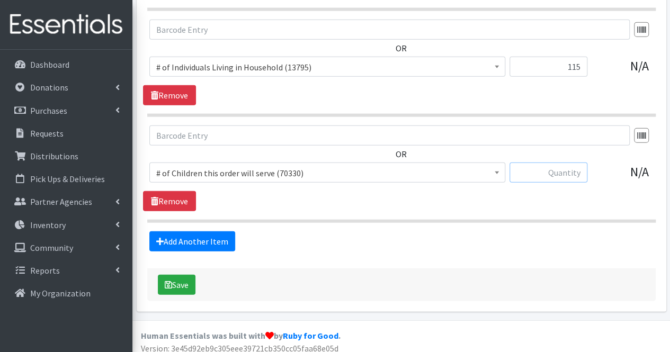
click at [546, 167] on input "text" at bounding box center [548, 173] width 78 height 20
type input "42"
click at [185, 241] on link "Add Another Item" at bounding box center [192, 241] width 86 height 20
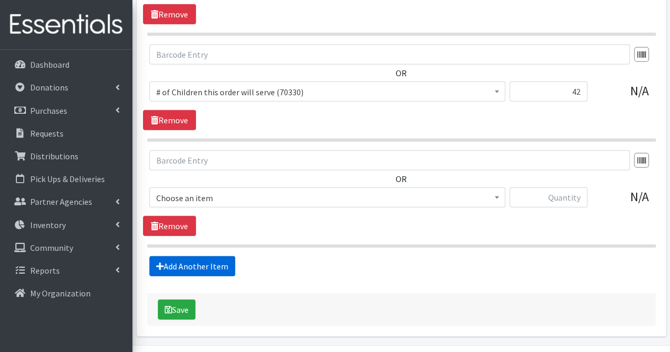
scroll to position [1342, 0]
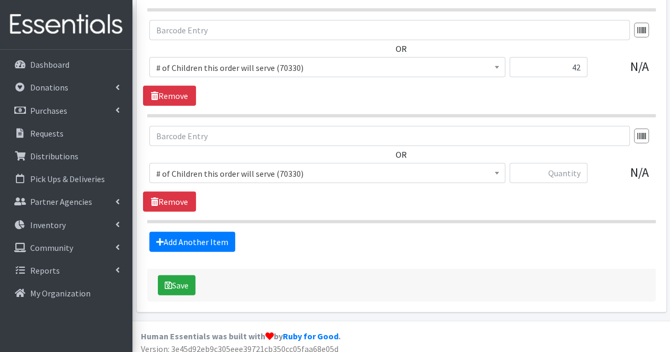
click at [264, 175] on span "# of Children this order will serve (70330)" at bounding box center [327, 173] width 356 height 20
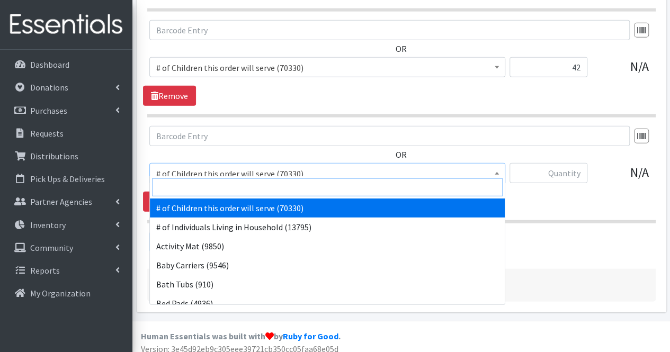
click at [263, 193] on input "search" at bounding box center [327, 187] width 350 height 18
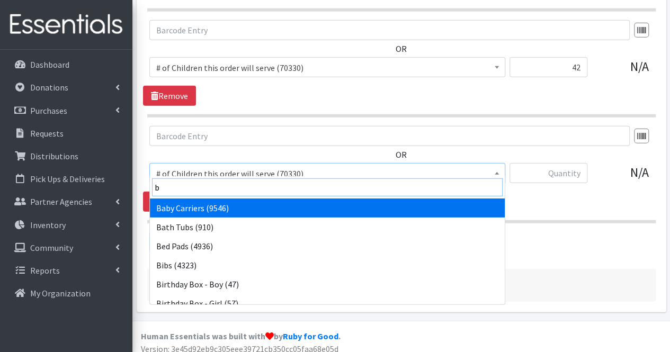
type input "bl"
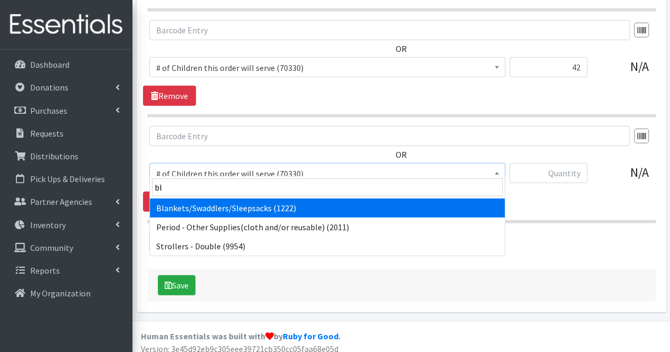
select select "1933"
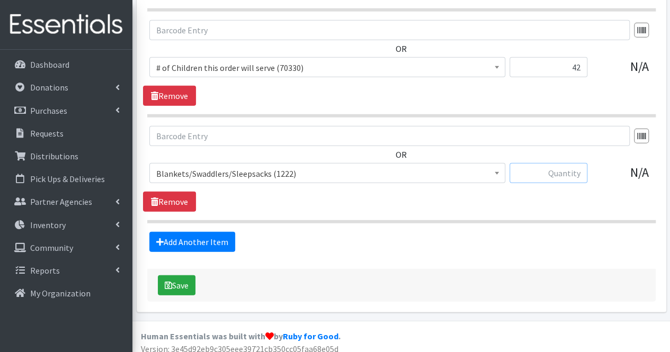
click at [553, 167] on input "text" at bounding box center [548, 173] width 78 height 20
type input "15"
click at [208, 234] on link "Add Another Item" at bounding box center [192, 242] width 86 height 20
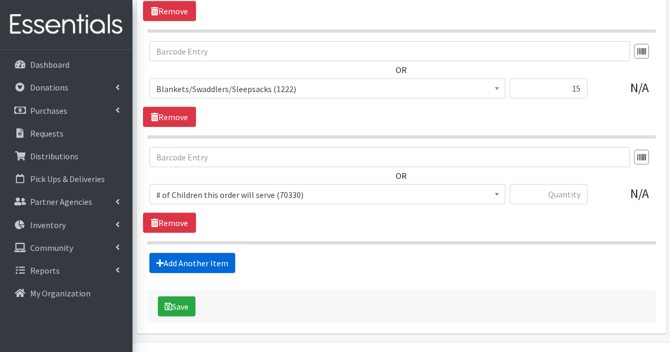
scroll to position [1447, 0]
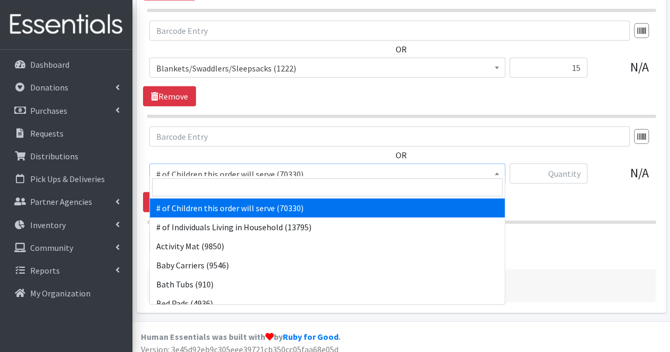
click at [299, 169] on span "# of Children this order will serve (70330)" at bounding box center [327, 174] width 342 height 15
click at [290, 181] on input "search" at bounding box center [327, 187] width 350 height 18
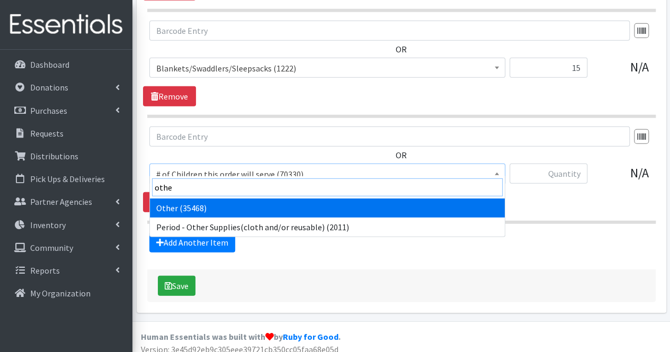
type input "other"
select select "316"
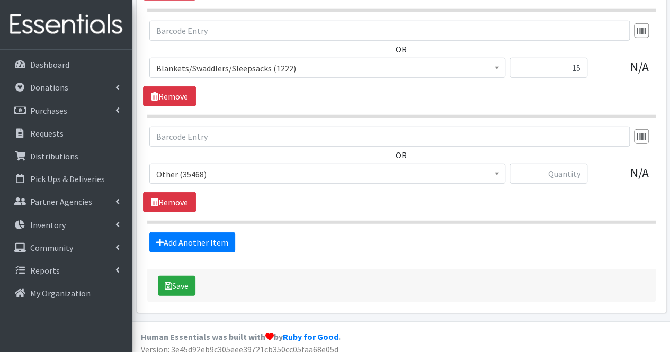
click at [588, 168] on div "# of Children this order will serve (70330) # of Individuals Living in Househol…" at bounding box center [400, 178] width 503 height 29
click at [580, 167] on input "text" at bounding box center [548, 174] width 78 height 20
type input "474"
click at [220, 235] on link "Add Another Item" at bounding box center [192, 242] width 86 height 20
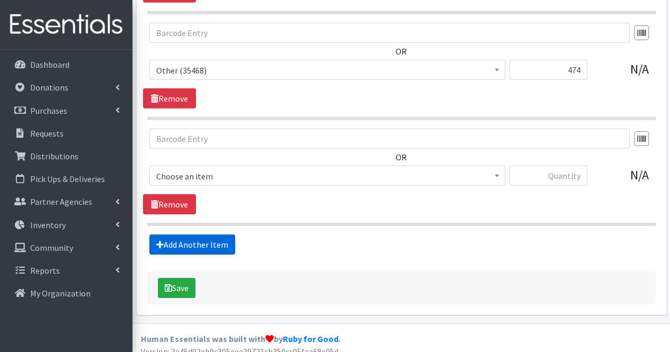
scroll to position [1553, 0]
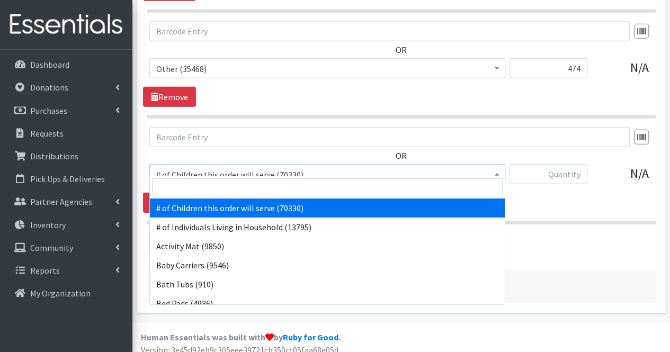
click at [215, 168] on span "# of Children this order will serve (70330)" at bounding box center [327, 174] width 342 height 15
click at [214, 188] on input "search" at bounding box center [327, 187] width 350 height 18
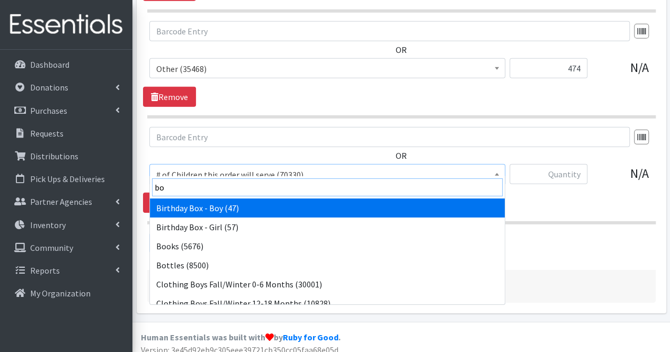
type input "boo"
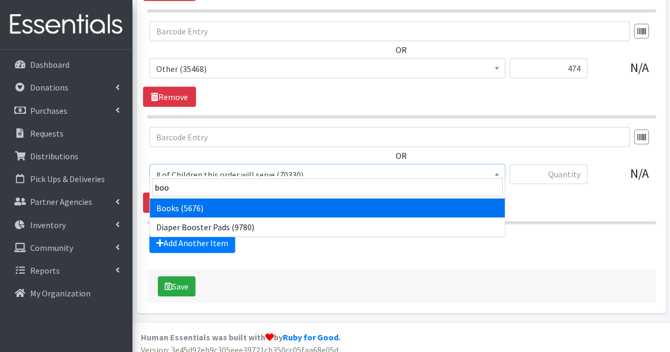
select select "1947"
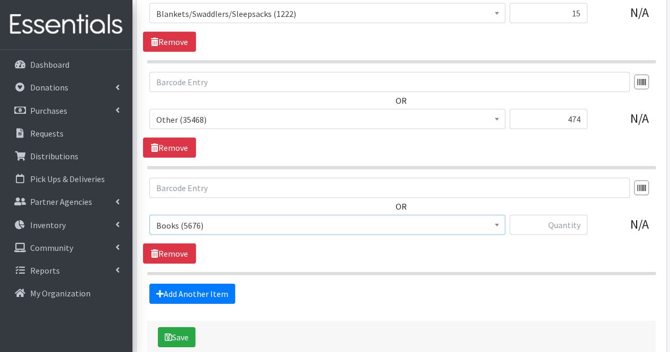
scroll to position [1501, 0]
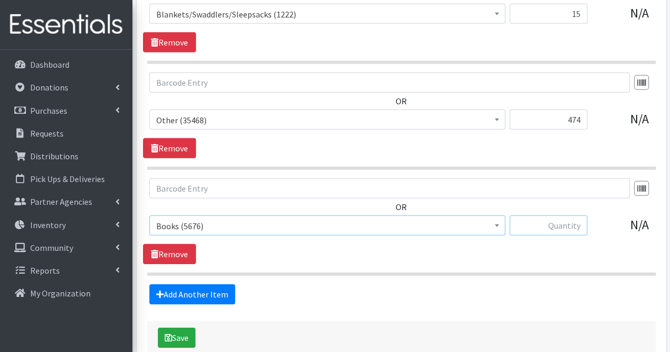
click at [574, 224] on input "text" at bounding box center [548, 225] width 78 height 20
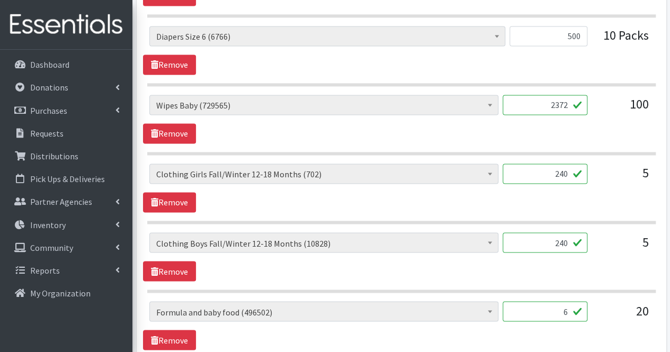
type input "30"
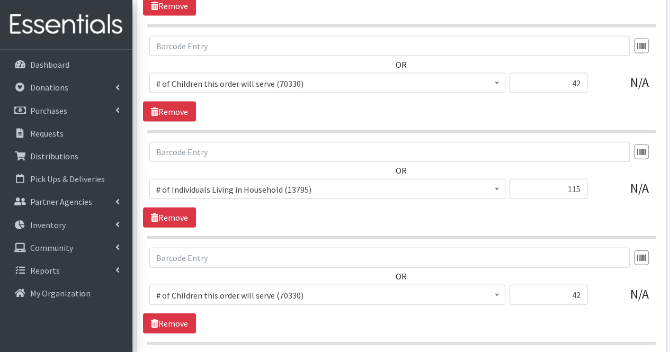
scroll to position [1115, 0]
click at [183, 314] on link "Remove" at bounding box center [169, 323] width 53 height 20
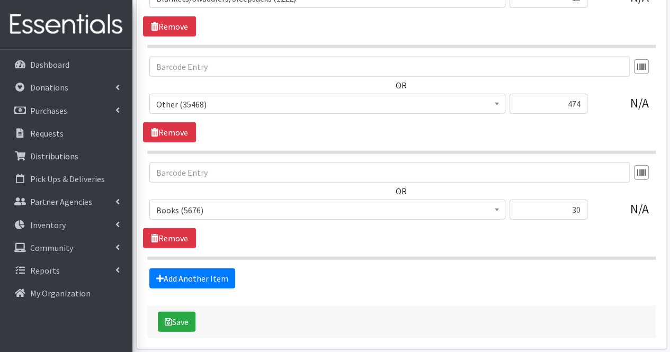
scroll to position [1447, 0]
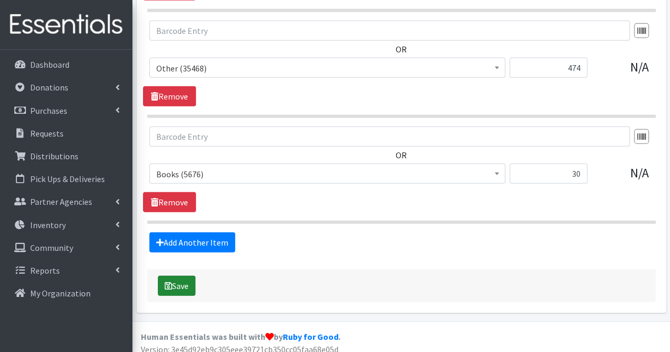
click at [187, 277] on button "Save" at bounding box center [177, 286] width 38 height 20
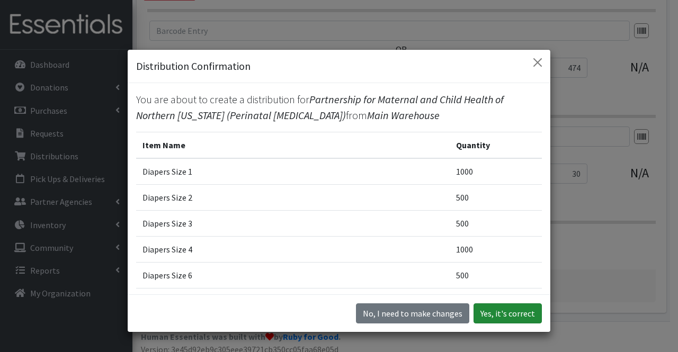
click at [499, 312] on button "Yes, it's correct" at bounding box center [507, 313] width 68 height 20
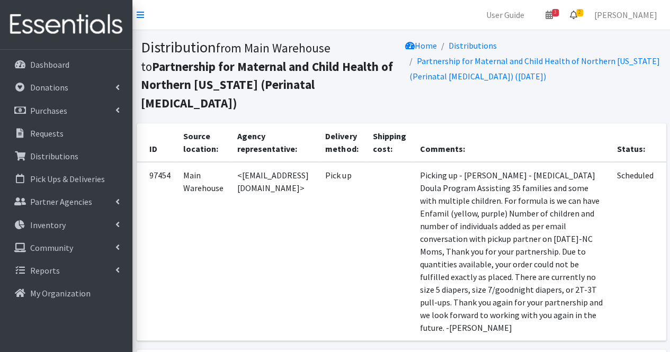
click at [577, 19] on icon at bounding box center [573, 15] width 7 height 8
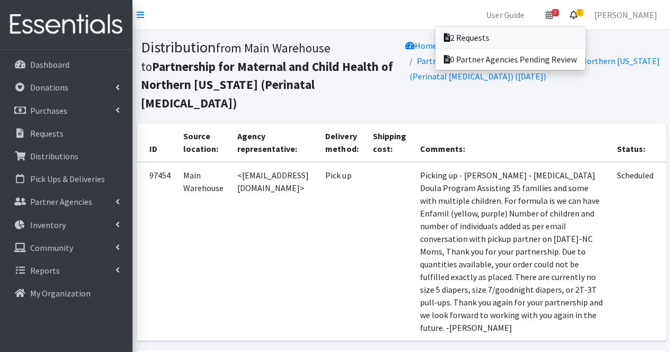
click at [580, 42] on link "2 Requests" at bounding box center [510, 37] width 150 height 21
